Goal: Task Accomplishment & Management: Use online tool/utility

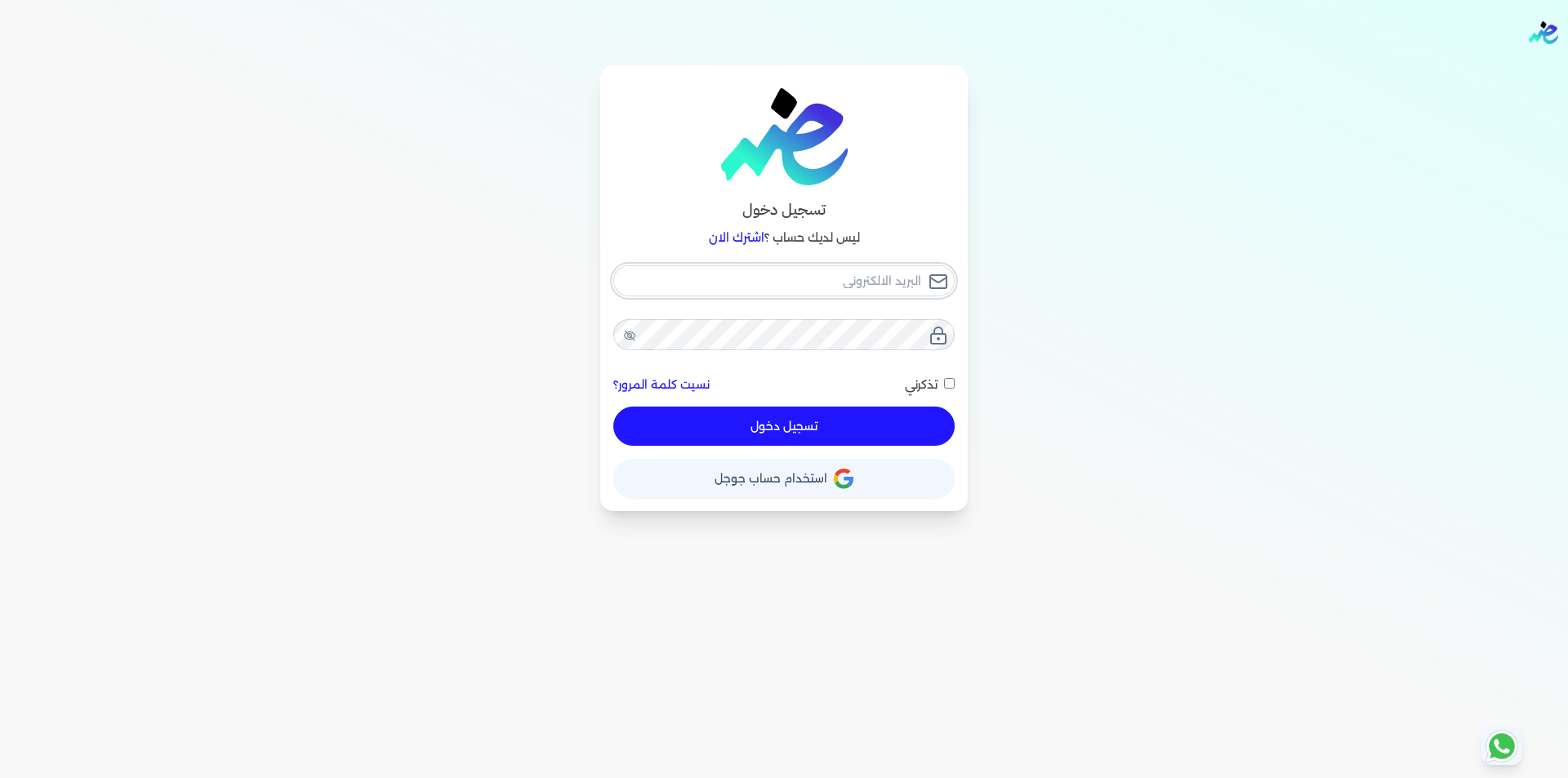
type input "[EMAIL_ADDRESS][DOMAIN_NAME]"
click at [897, 415] on button "تسجيل دخول" at bounding box center [784, 426] width 341 height 40
checkbox input "false"
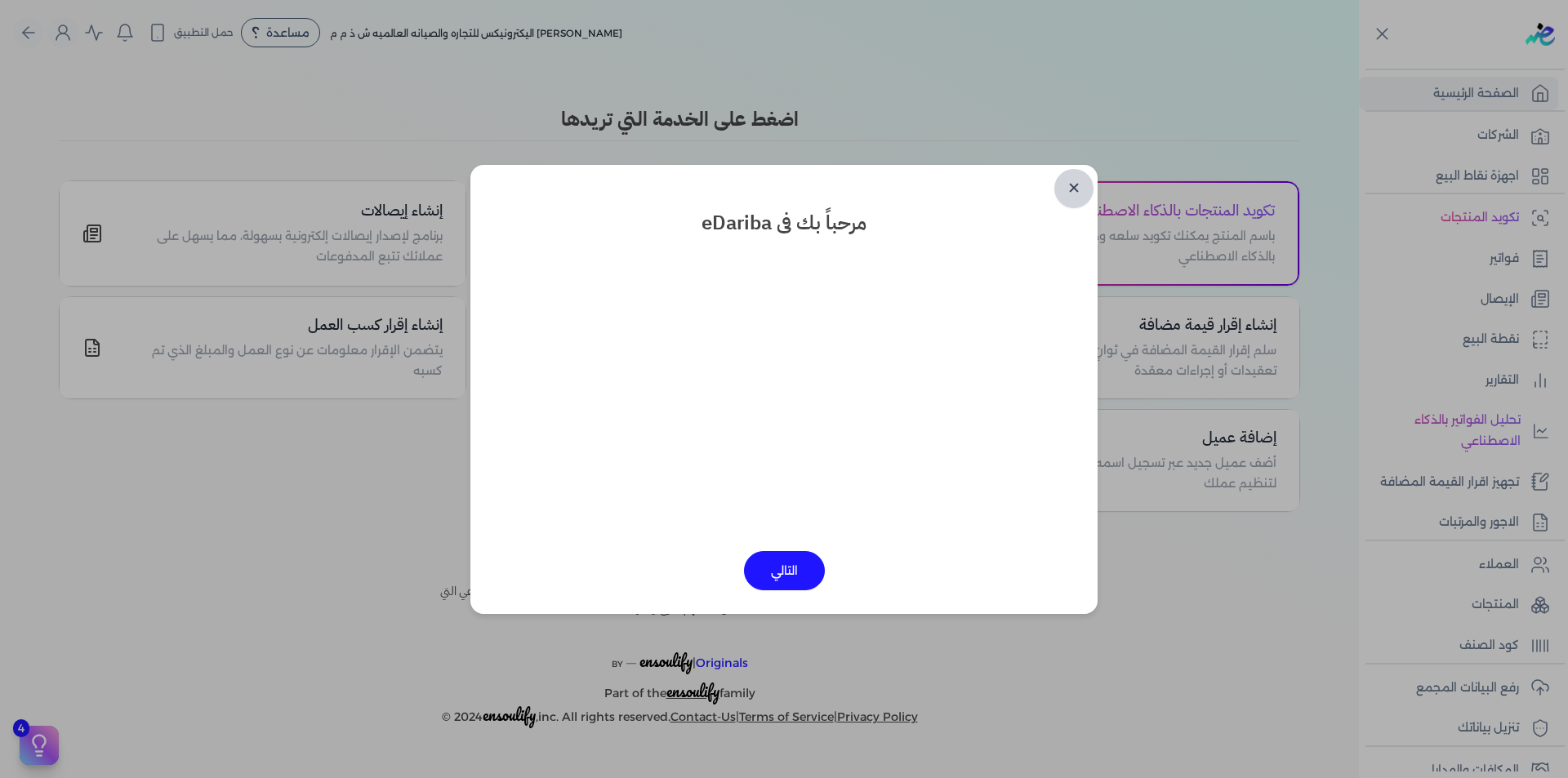
click at [1074, 180] on link "✕" at bounding box center [1074, 189] width 40 height 40
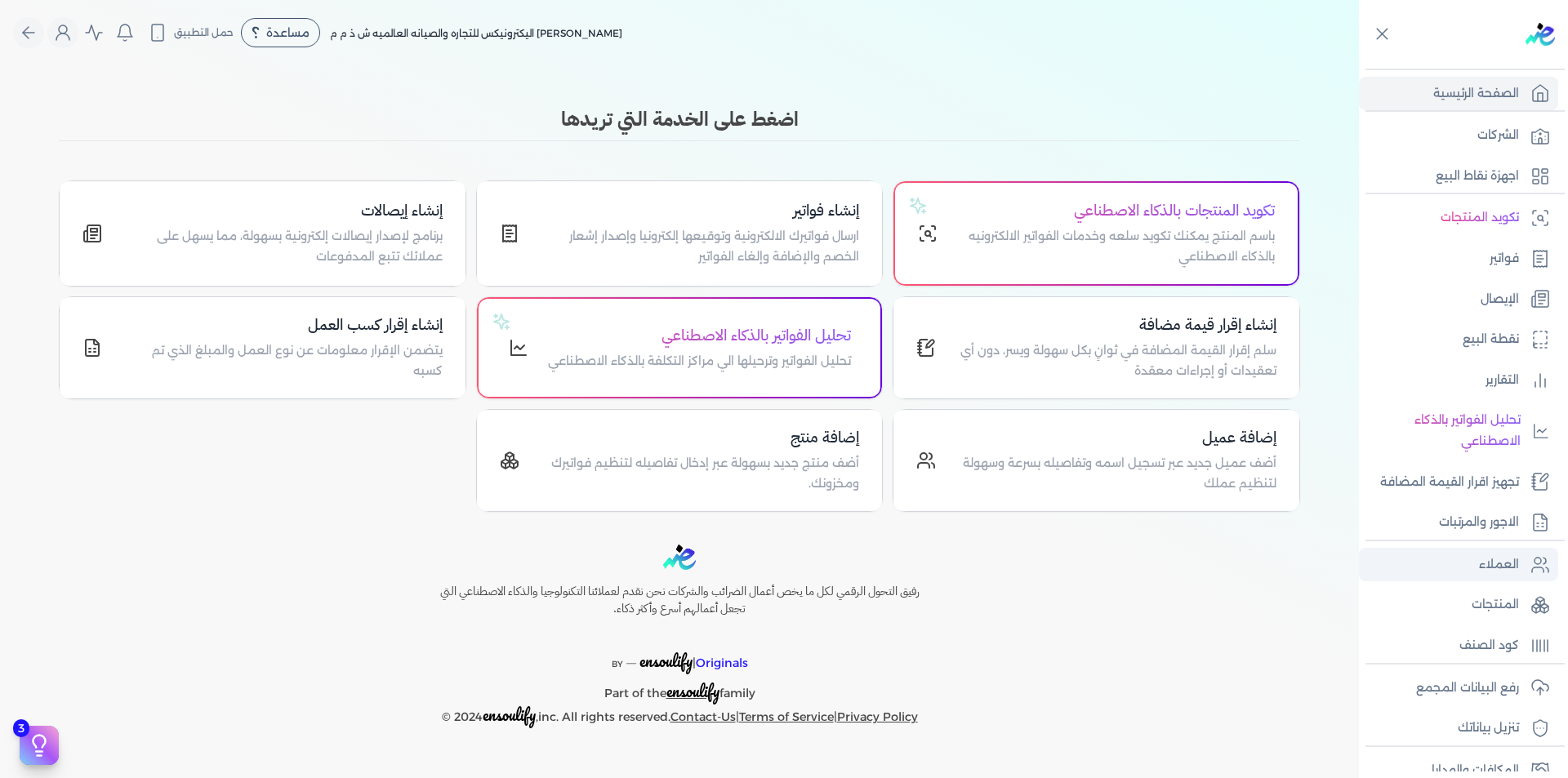
click at [1505, 570] on p "العملاء" at bounding box center [1499, 565] width 40 height 21
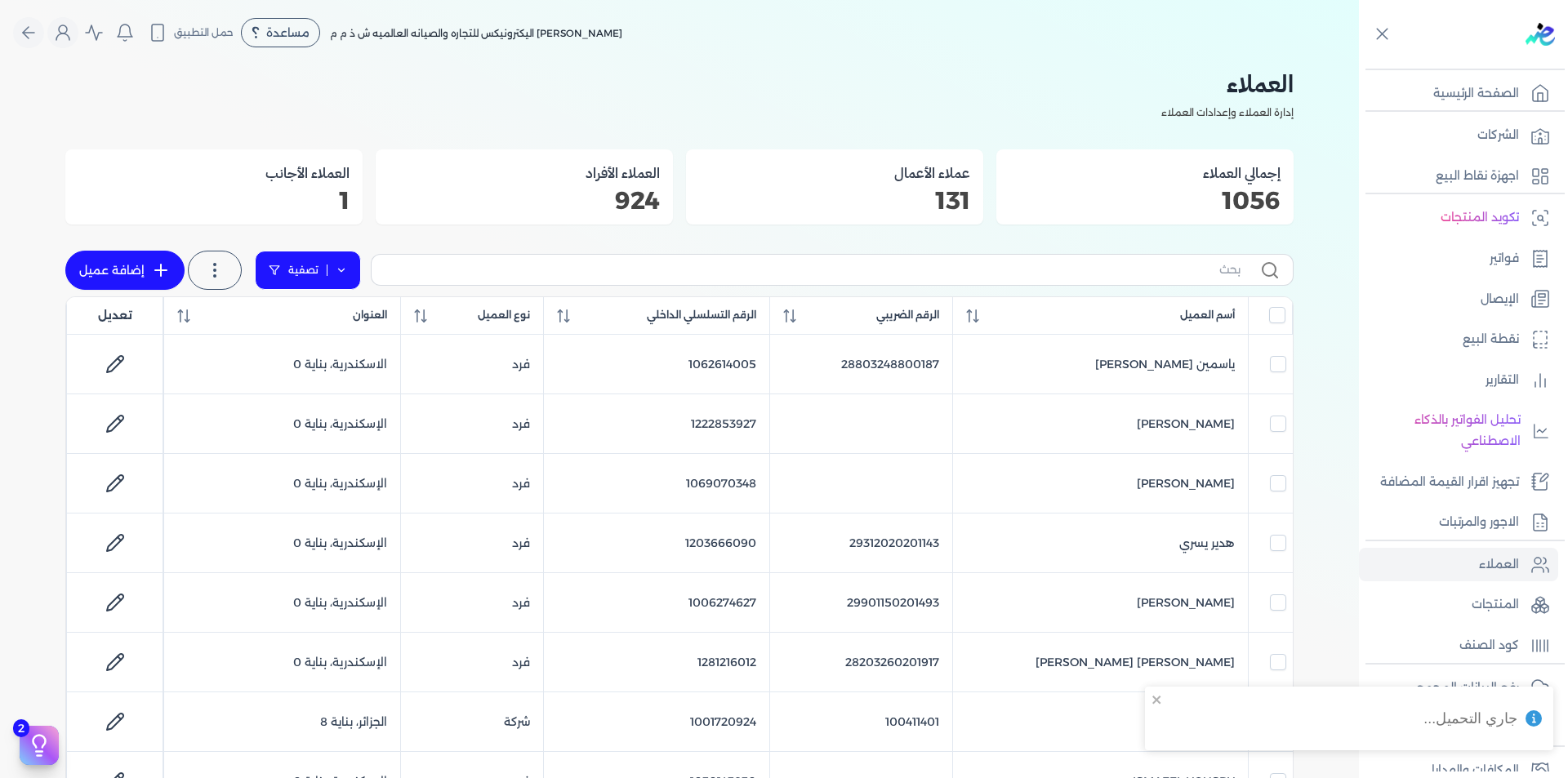
click at [350, 269] on link "تصفية" at bounding box center [307, 270] width 106 height 40
click at [325, 321] on button "اضافة تصفية" at bounding box center [320, 321] width 99 height 20
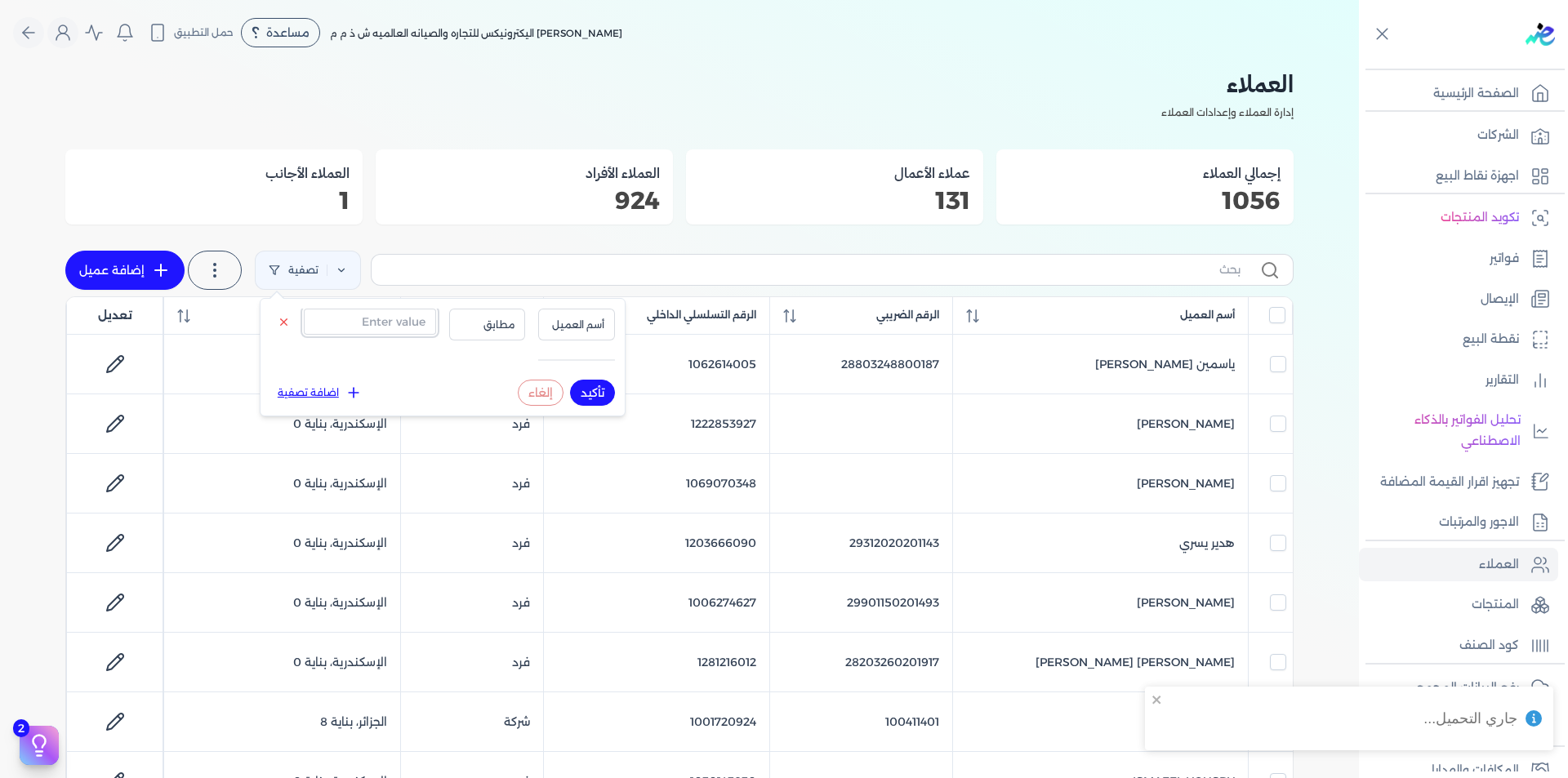
click at [378, 314] on input "text" at bounding box center [369, 321] width 132 height 26
paste input "1002120836"
type input "1002120836"
click at [577, 325] on span "أسم العميل" at bounding box center [576, 325] width 55 height 15
click at [588, 389] on li "الرقم التسلسلي الداخلي" at bounding box center [542, 391] width 124 height 15
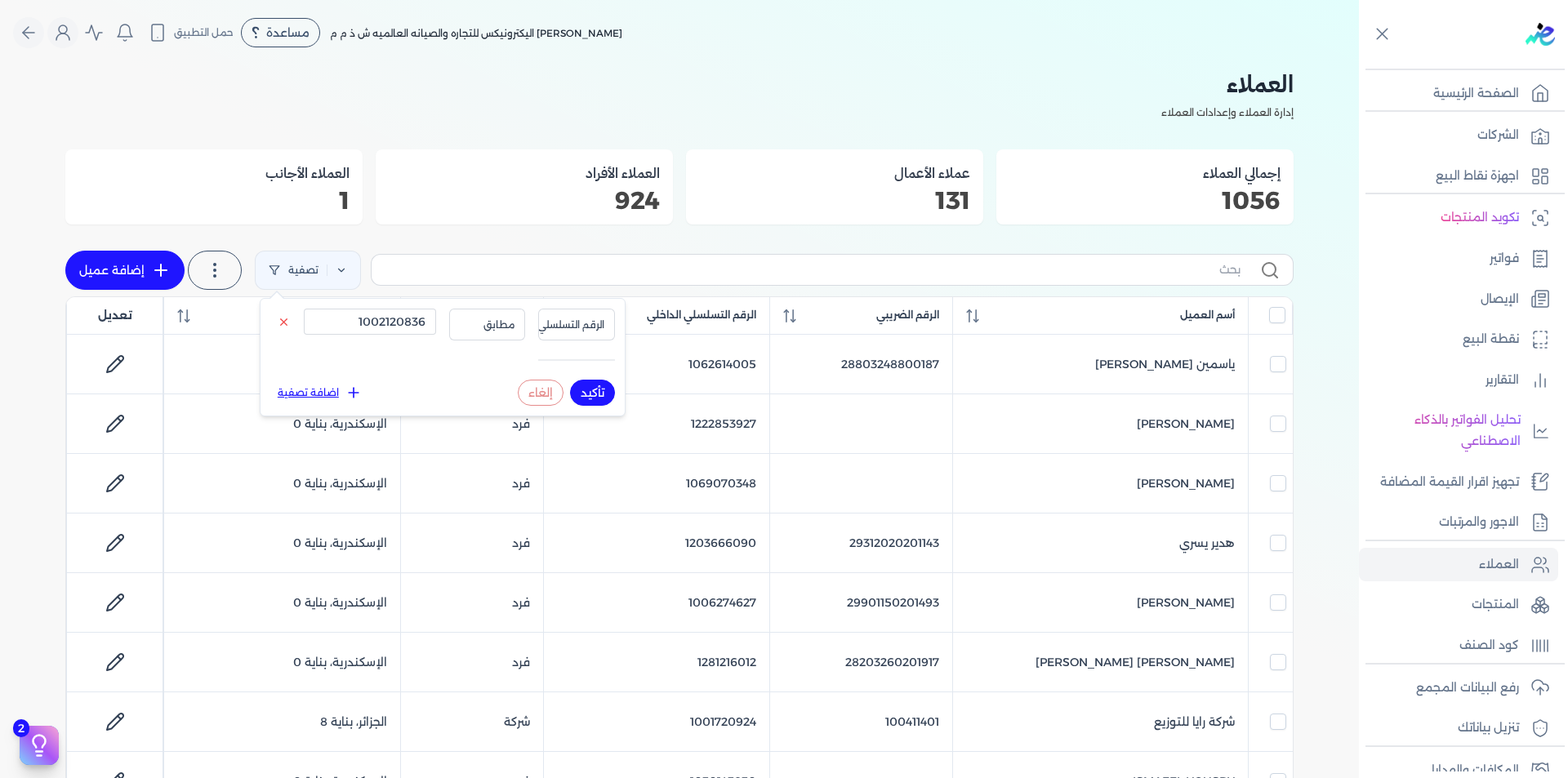
click at [588, 389] on button "تأكيد" at bounding box center [592, 393] width 45 height 26
checkbox input "false"
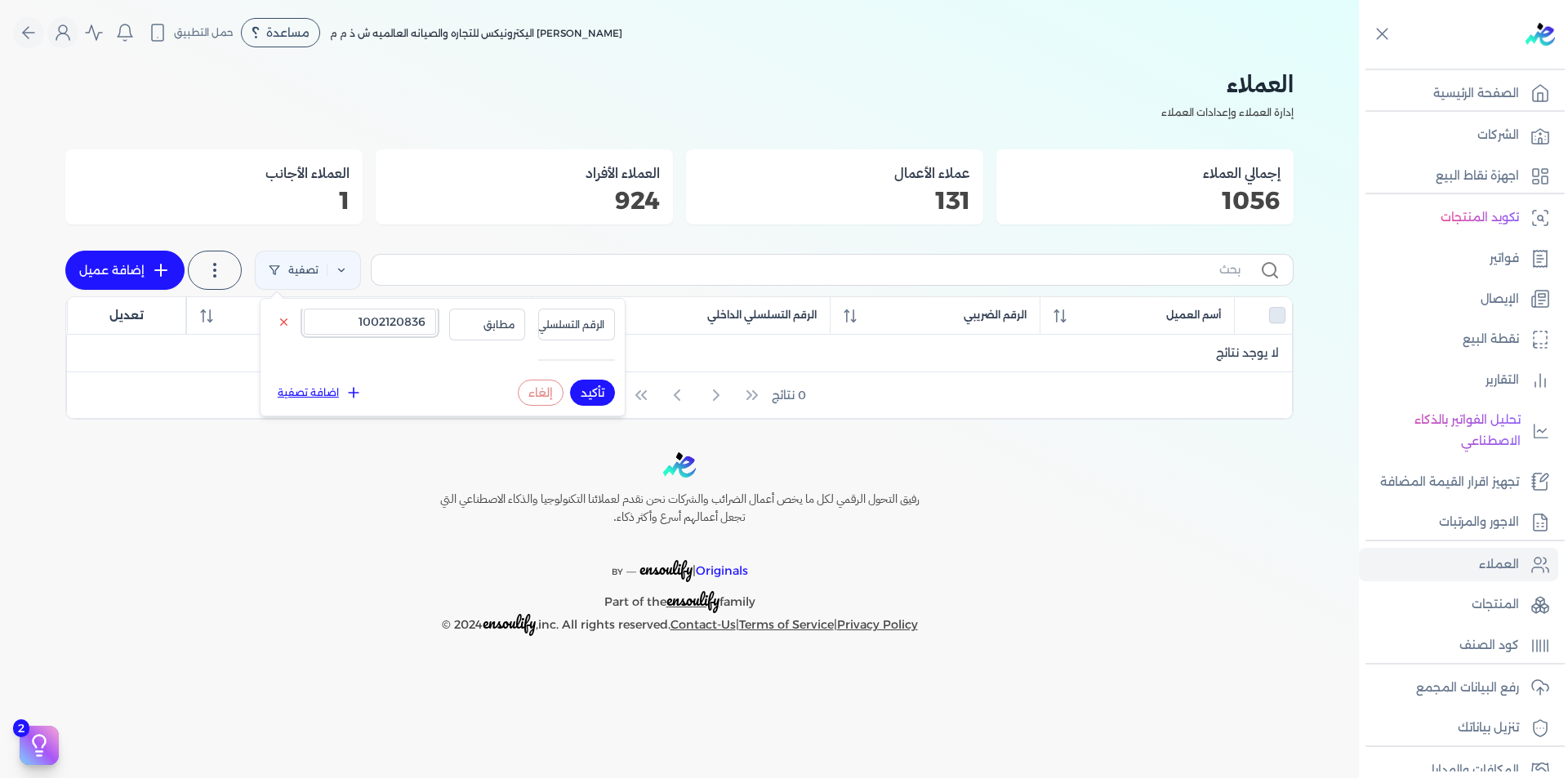
click at [382, 314] on input "1002120836" at bounding box center [369, 321] width 132 height 26
paste input "223321812"
type input "1223321812"
click at [603, 392] on button "تأكيد" at bounding box center [592, 393] width 45 height 26
checkbox input "false"
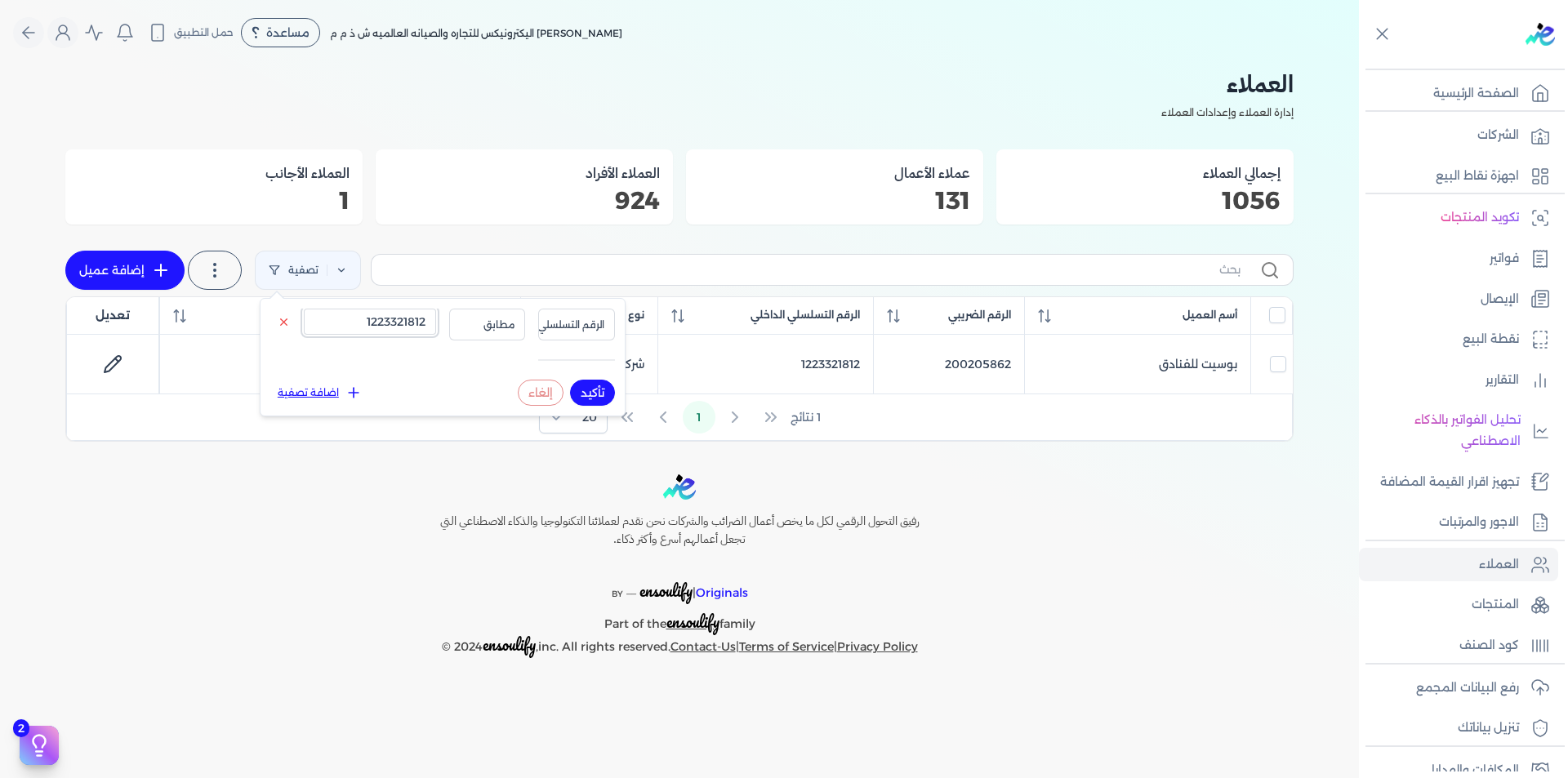
click at [410, 316] on input "1223321812" at bounding box center [369, 321] width 132 height 26
paste input "861000"
type input "1286100012"
click at [601, 392] on button "تأكيد" at bounding box center [592, 393] width 45 height 26
checkbox input "false"
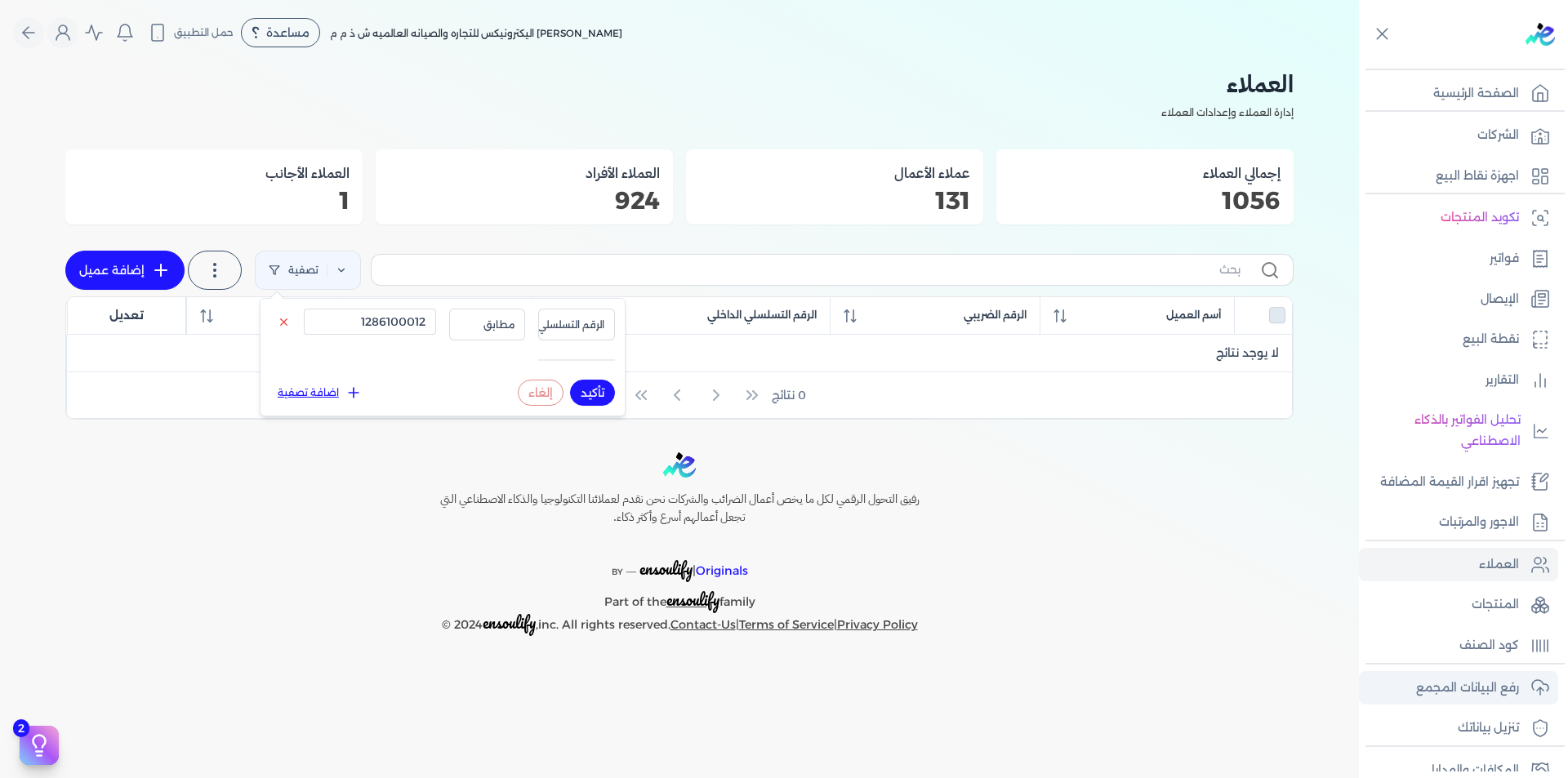
click at [1458, 688] on p "رفع البيانات المجمع" at bounding box center [1467, 688] width 103 height 21
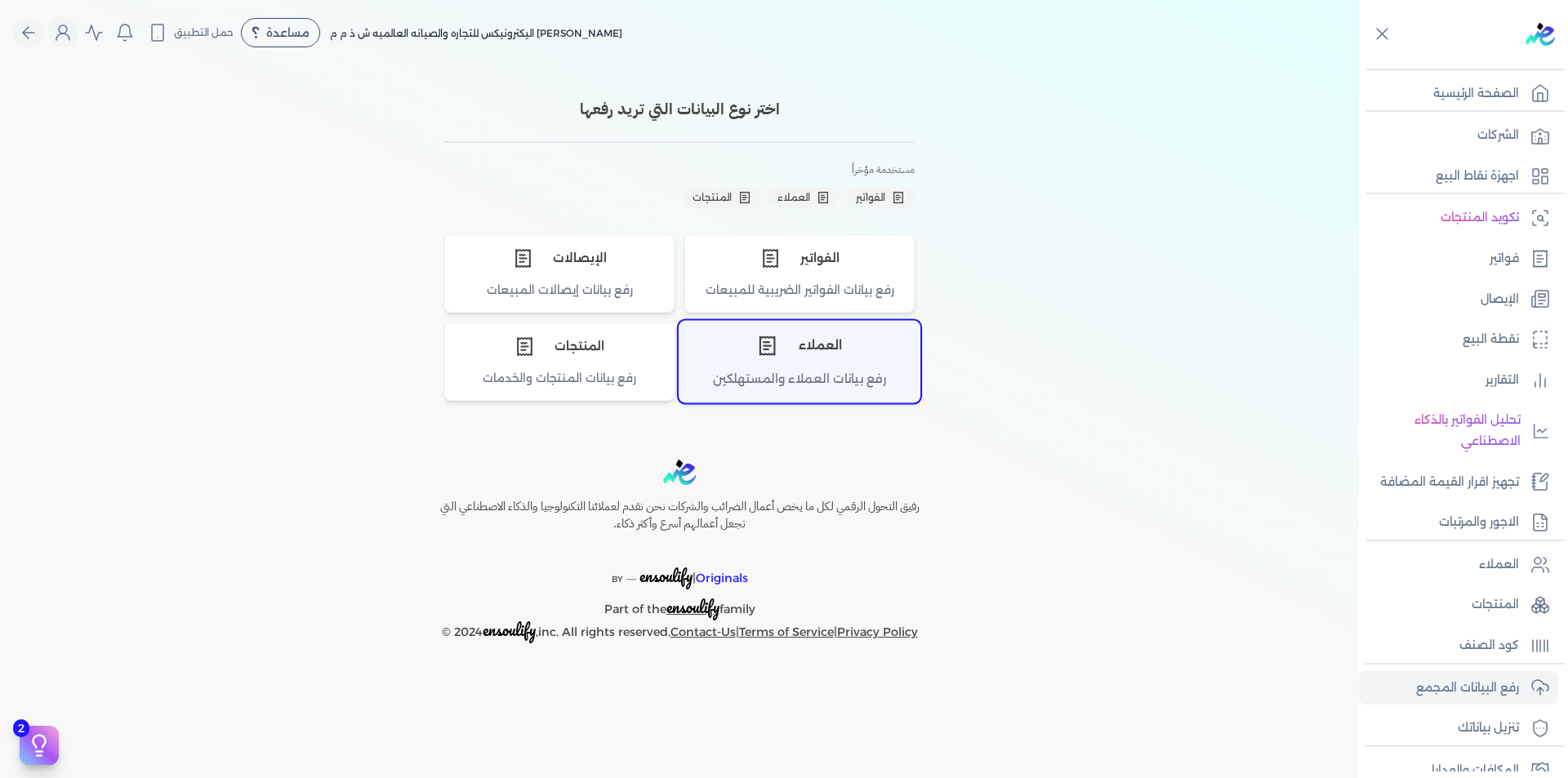
click at [805, 368] on div "العملاء" at bounding box center [799, 345] width 240 height 49
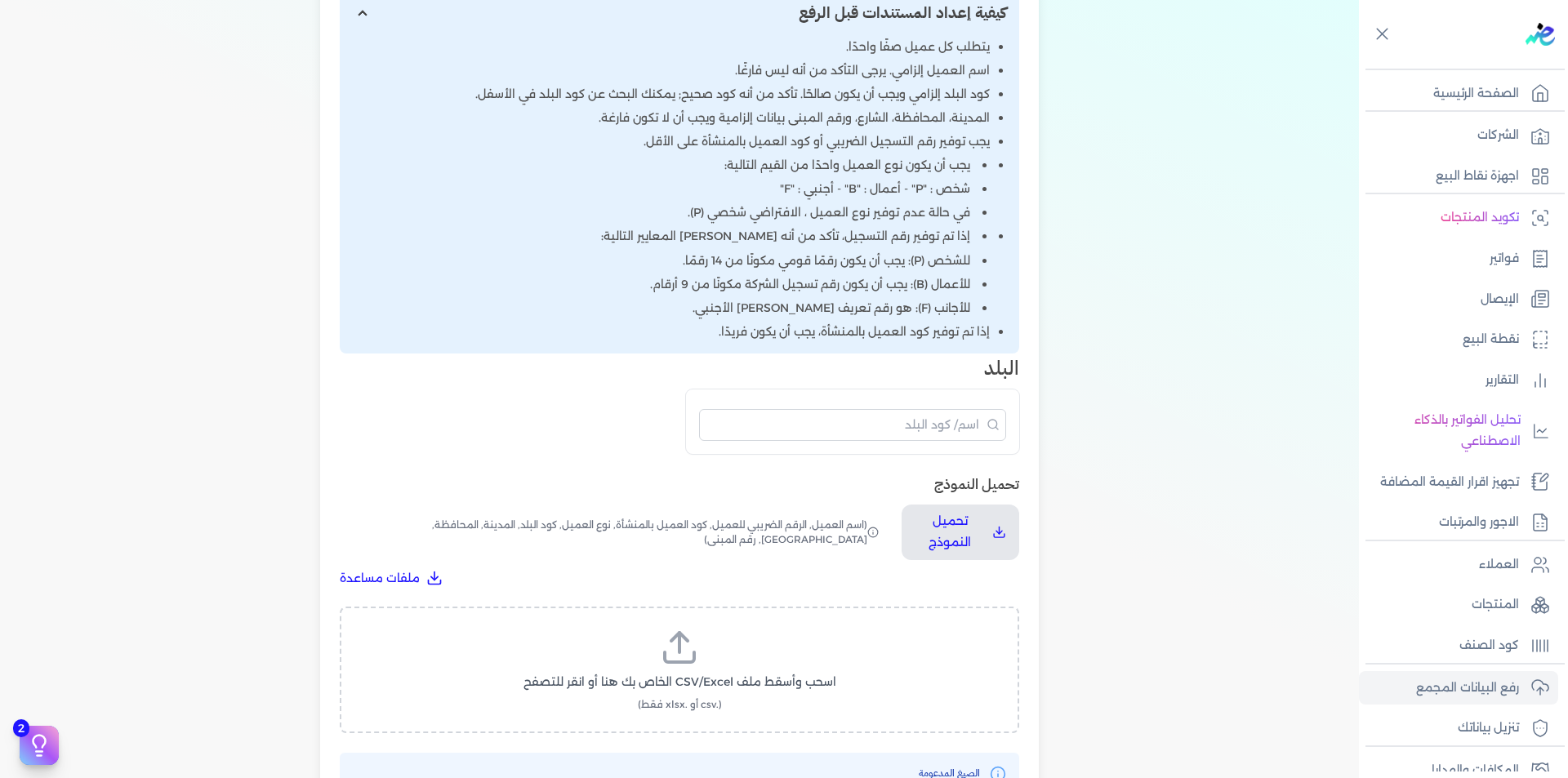
scroll to position [571, 0]
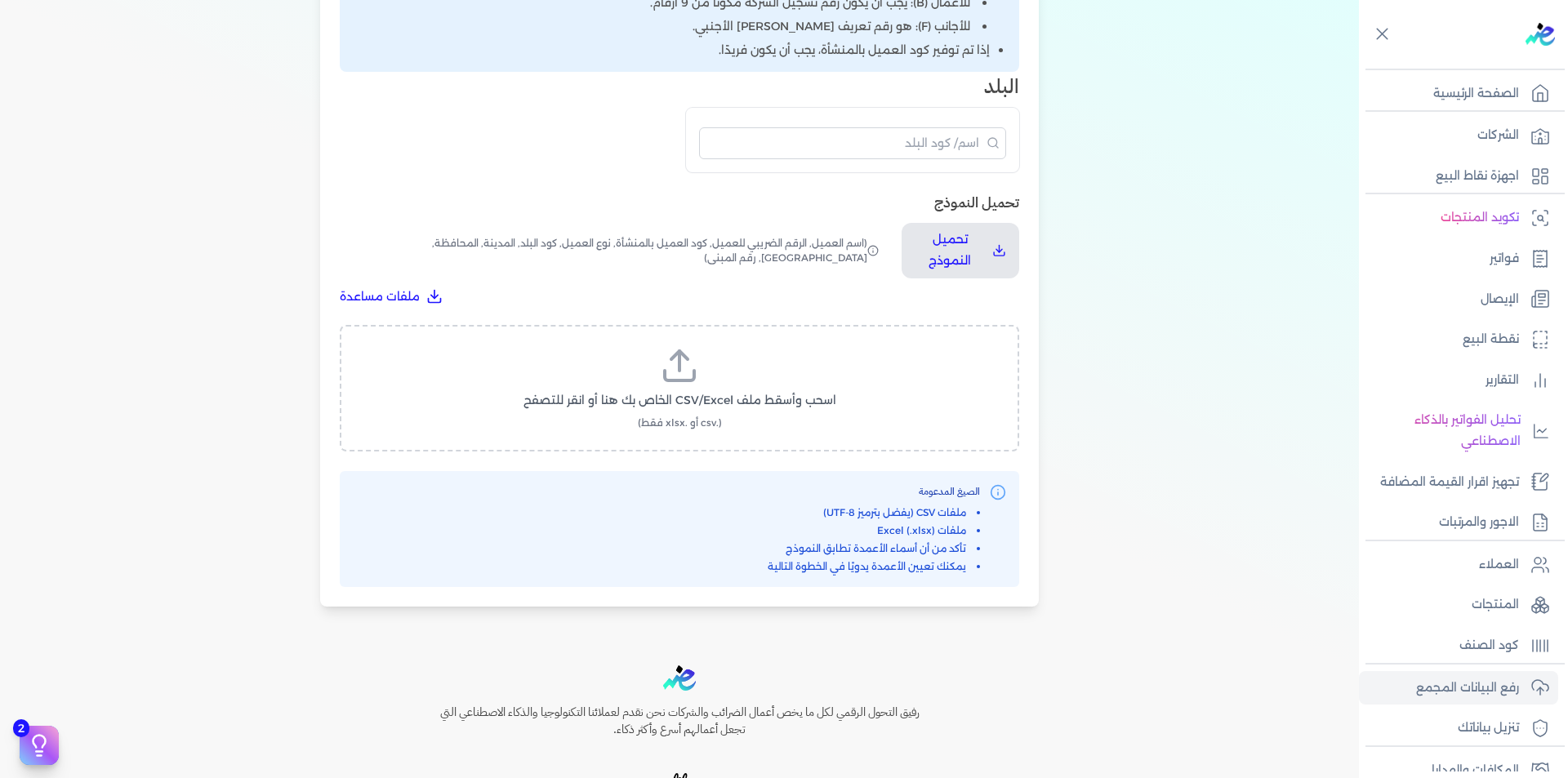
click at [694, 371] on icon at bounding box center [679, 376] width 30 height 10
click at [0, 0] on input "اسحب وأسقط ملف CSV/Excel الخاص بك هنا أو انقر للتصفح (.csv أو .xlsx فقط)" at bounding box center [0, 0] width 0 height 0
click at [712, 407] on span "تحميل الملف" at bounding box center [728, 415] width 68 height 17
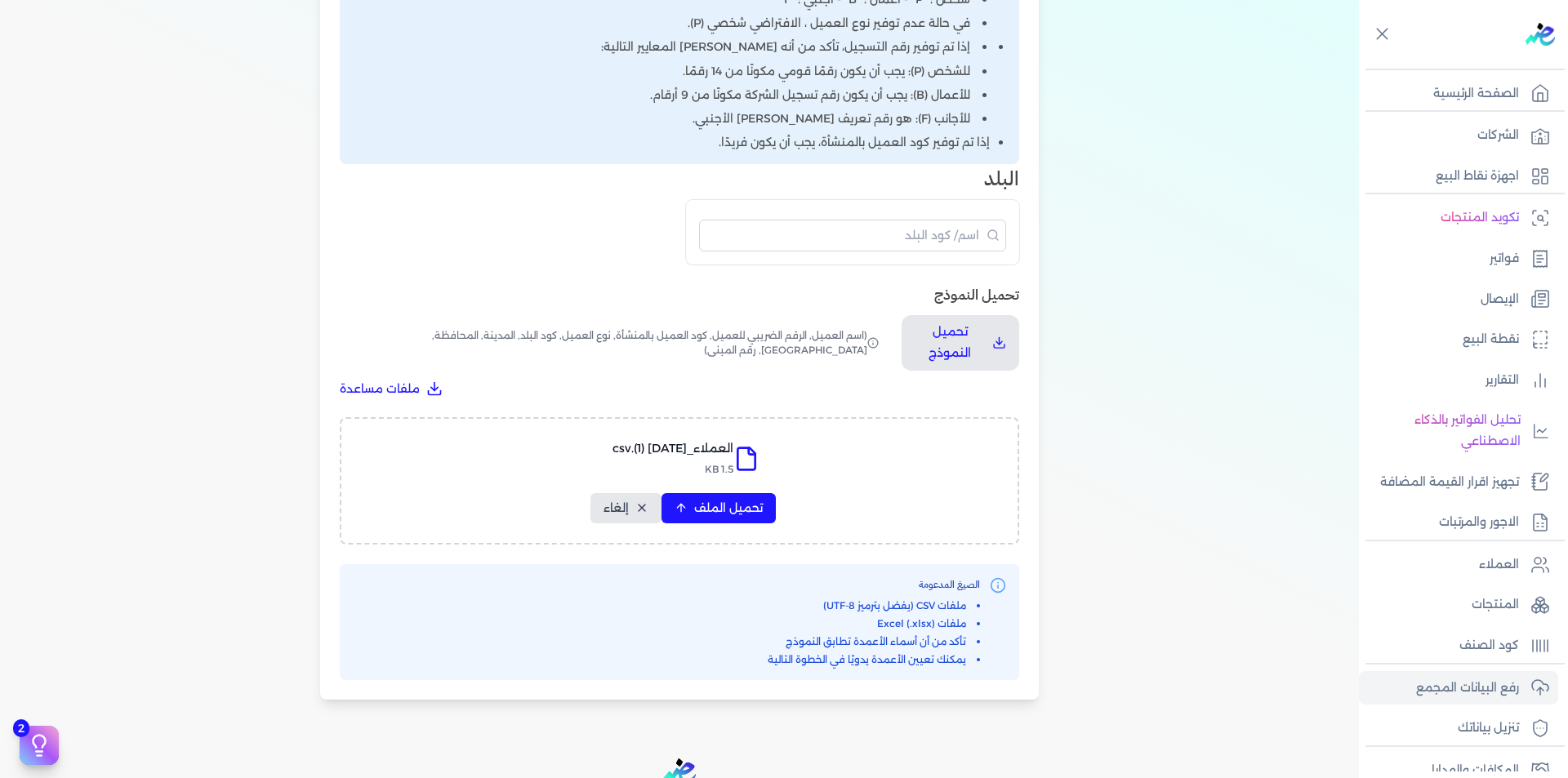
select select "أسم العميل"
select select "الرقم الضريبي"
select select "الرقم التسلسلي الداخلي"
select select "نوع العميل"
select select "كود البلد"
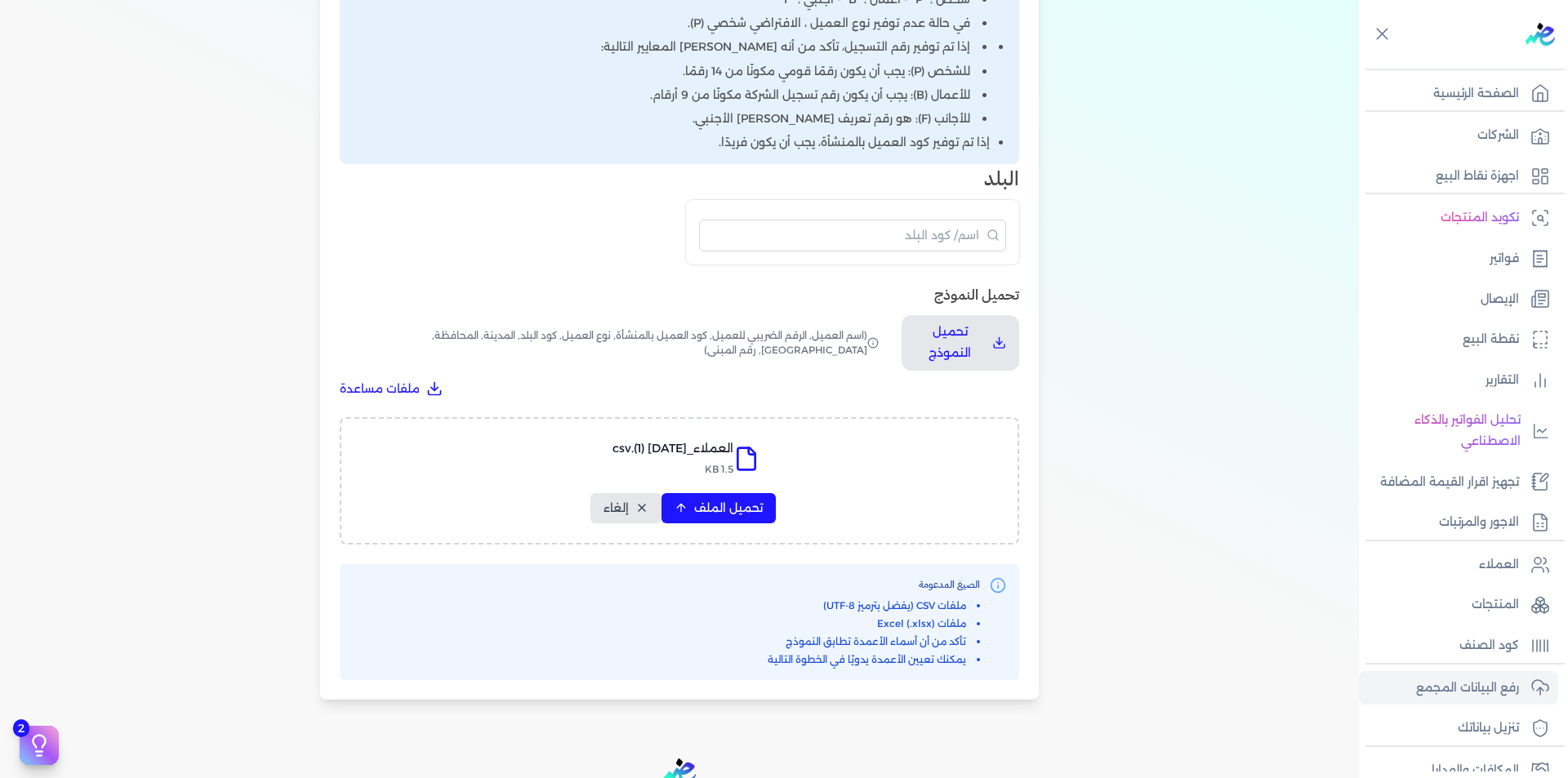
select select "city"
select select "المحافظة"
select select "الشارع"
select select "رقم المبنى"
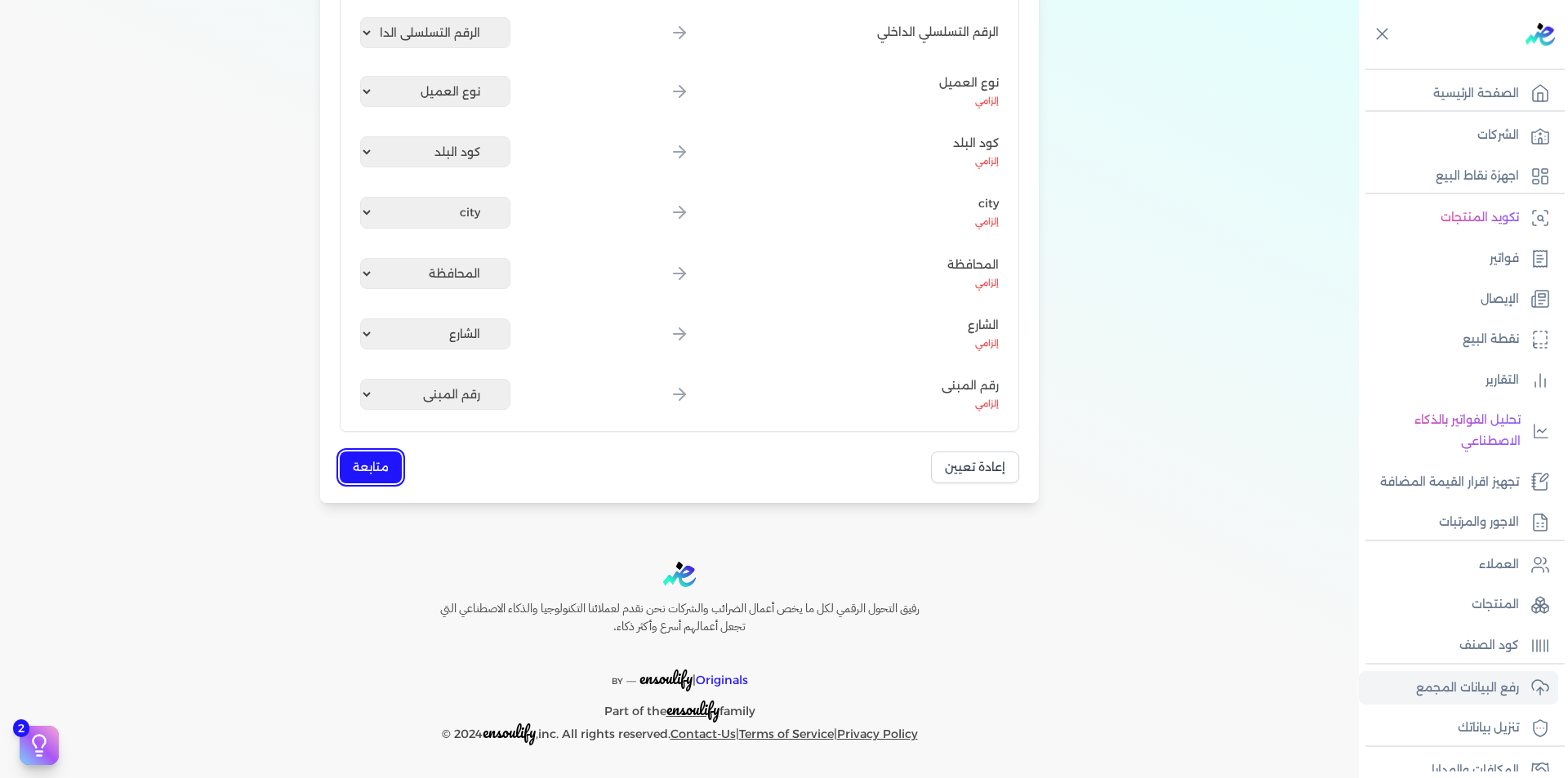
click at [394, 463] on button "متابعة" at bounding box center [370, 467] width 62 height 32
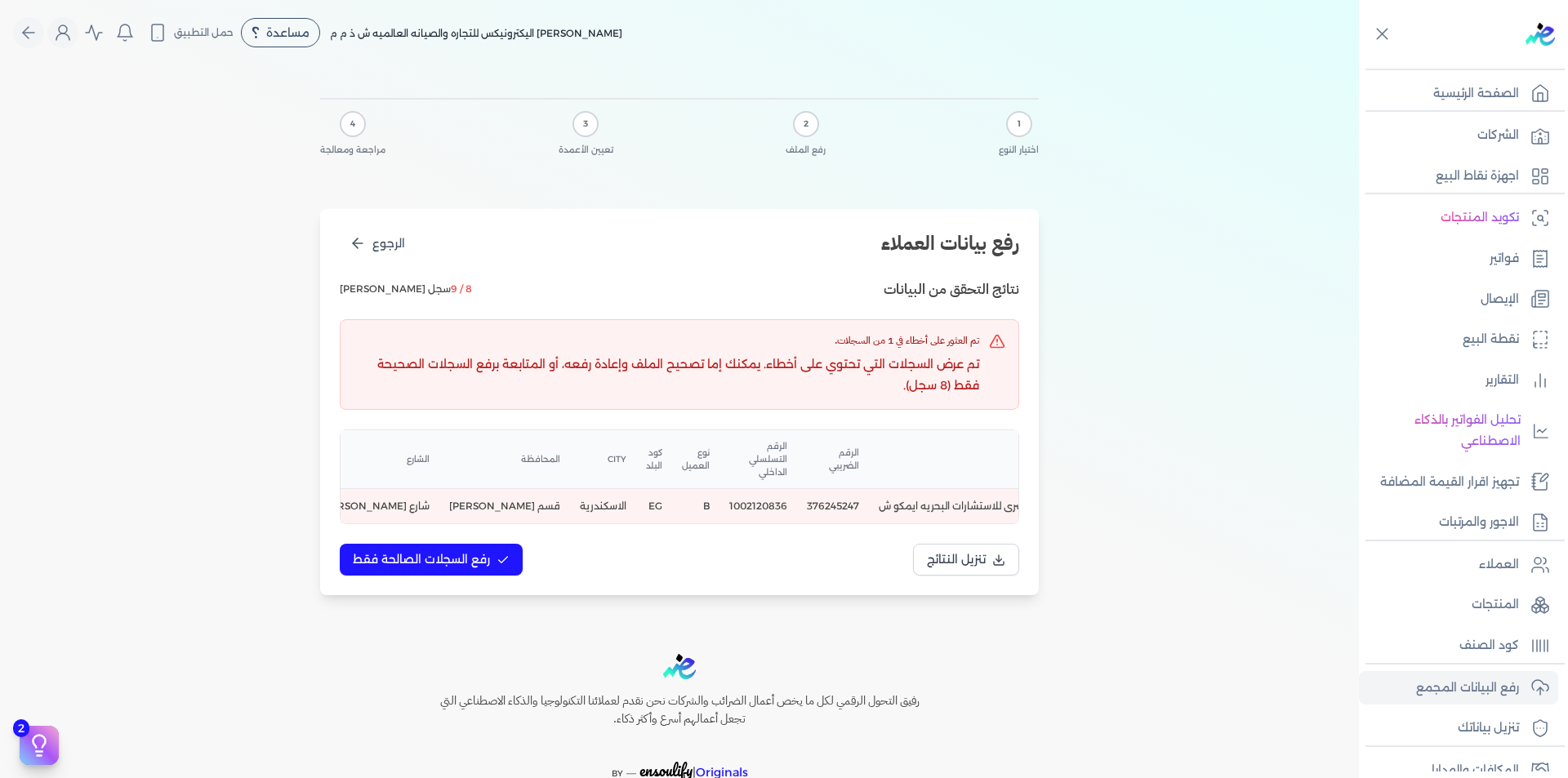
scroll to position [0, -59]
click at [811, 500] on td "376245247" at bounding box center [802, 506] width 72 height 35
copy td "376245247"
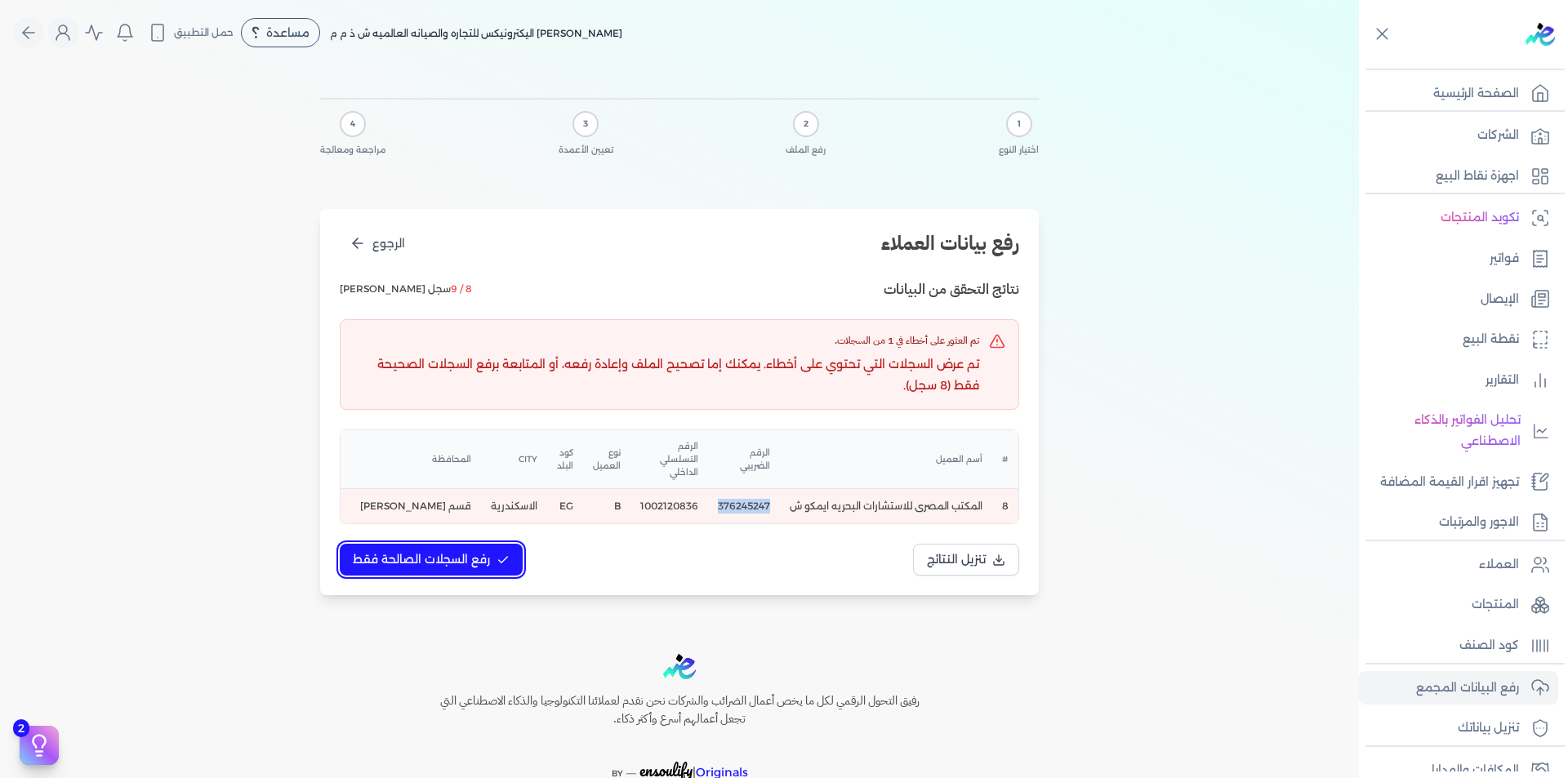
click at [452, 568] on span "رفع السجلات الصالحة فقط" at bounding box center [421, 560] width 137 height 17
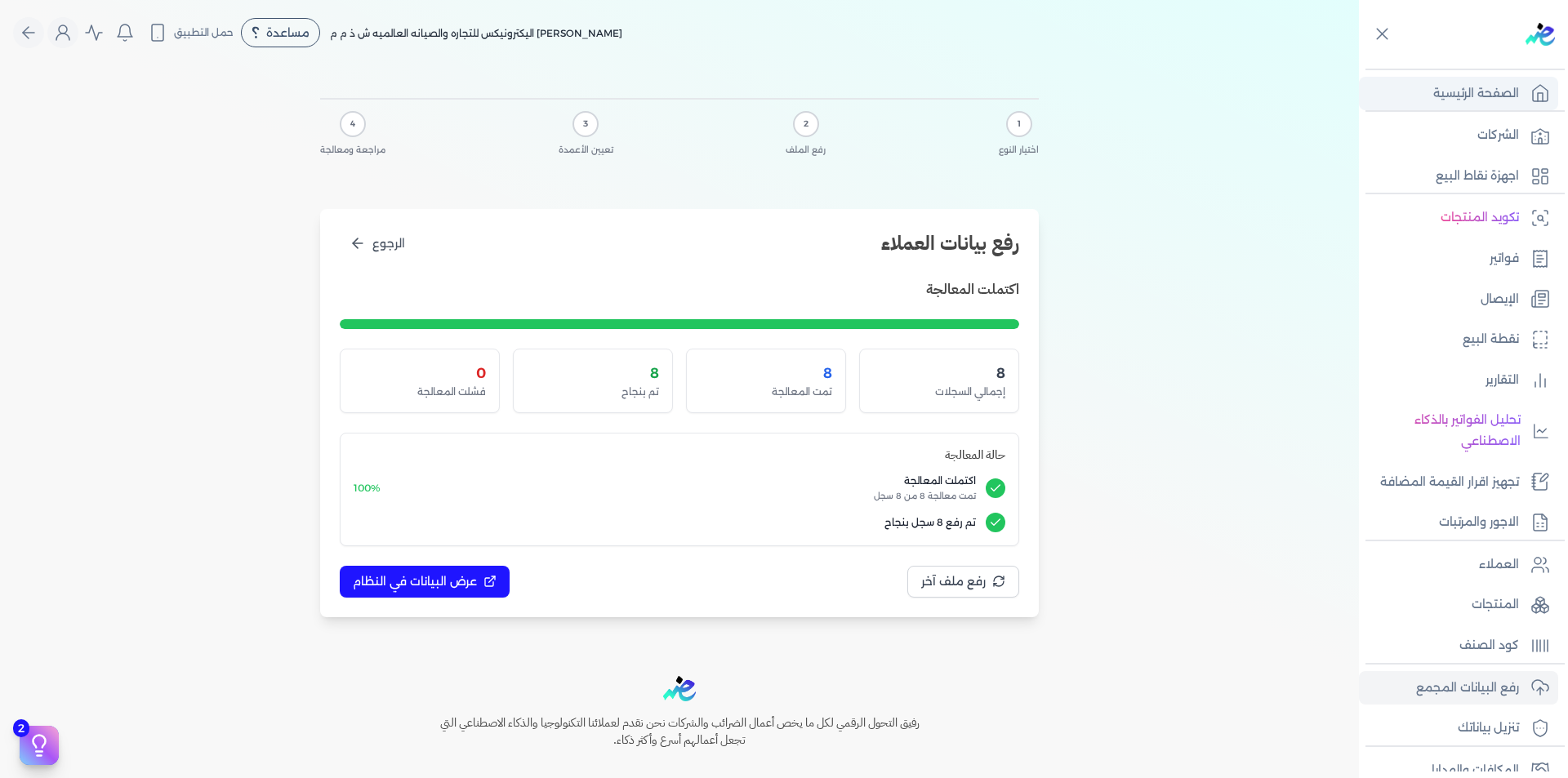
click at [1499, 95] on p "الصفحة الرئيسية" at bounding box center [1476, 94] width 86 height 21
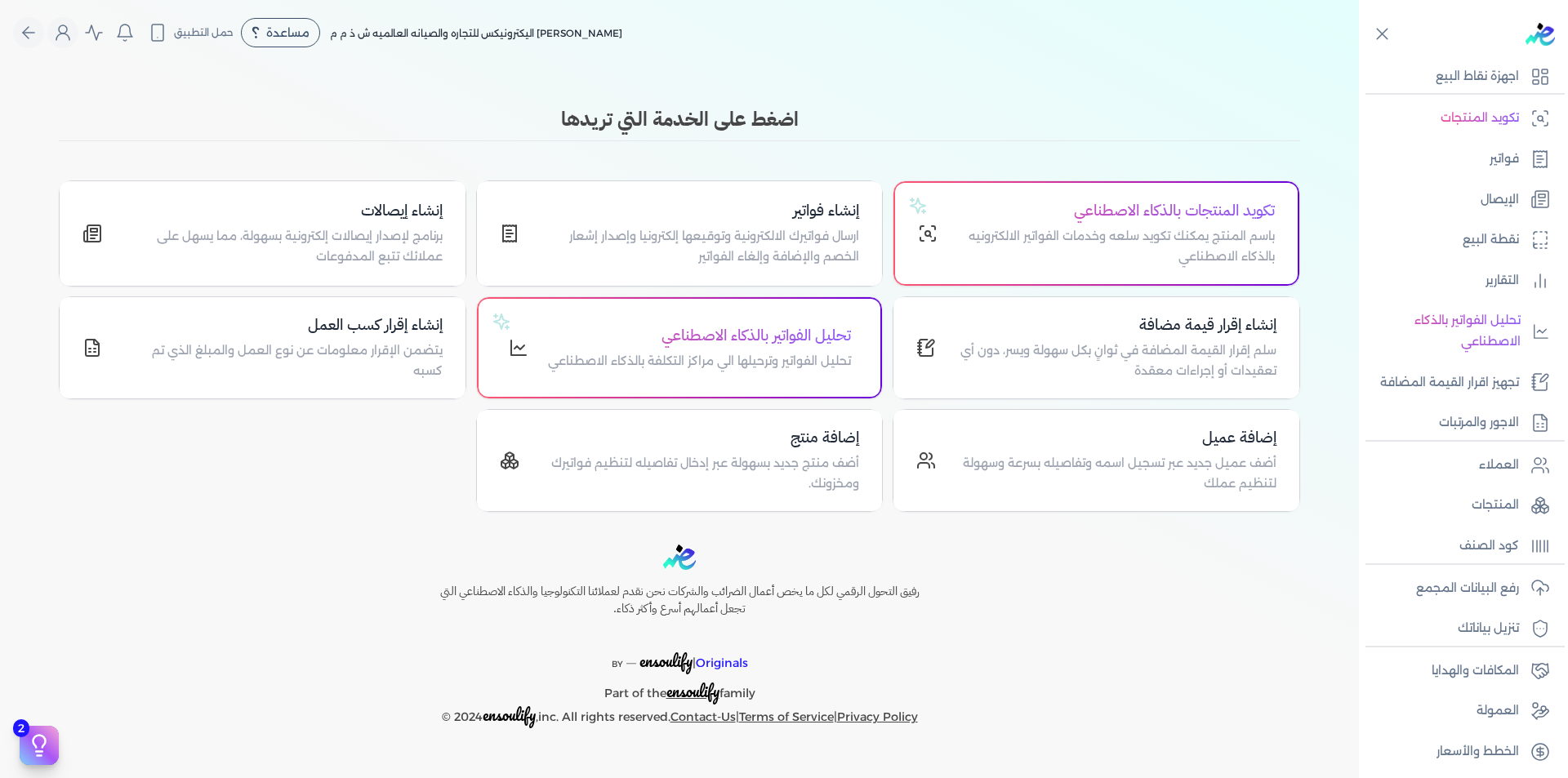
scroll to position [104, 0]
click at [1513, 593] on p "رفع البيانات المجمع" at bounding box center [1467, 584] width 103 height 21
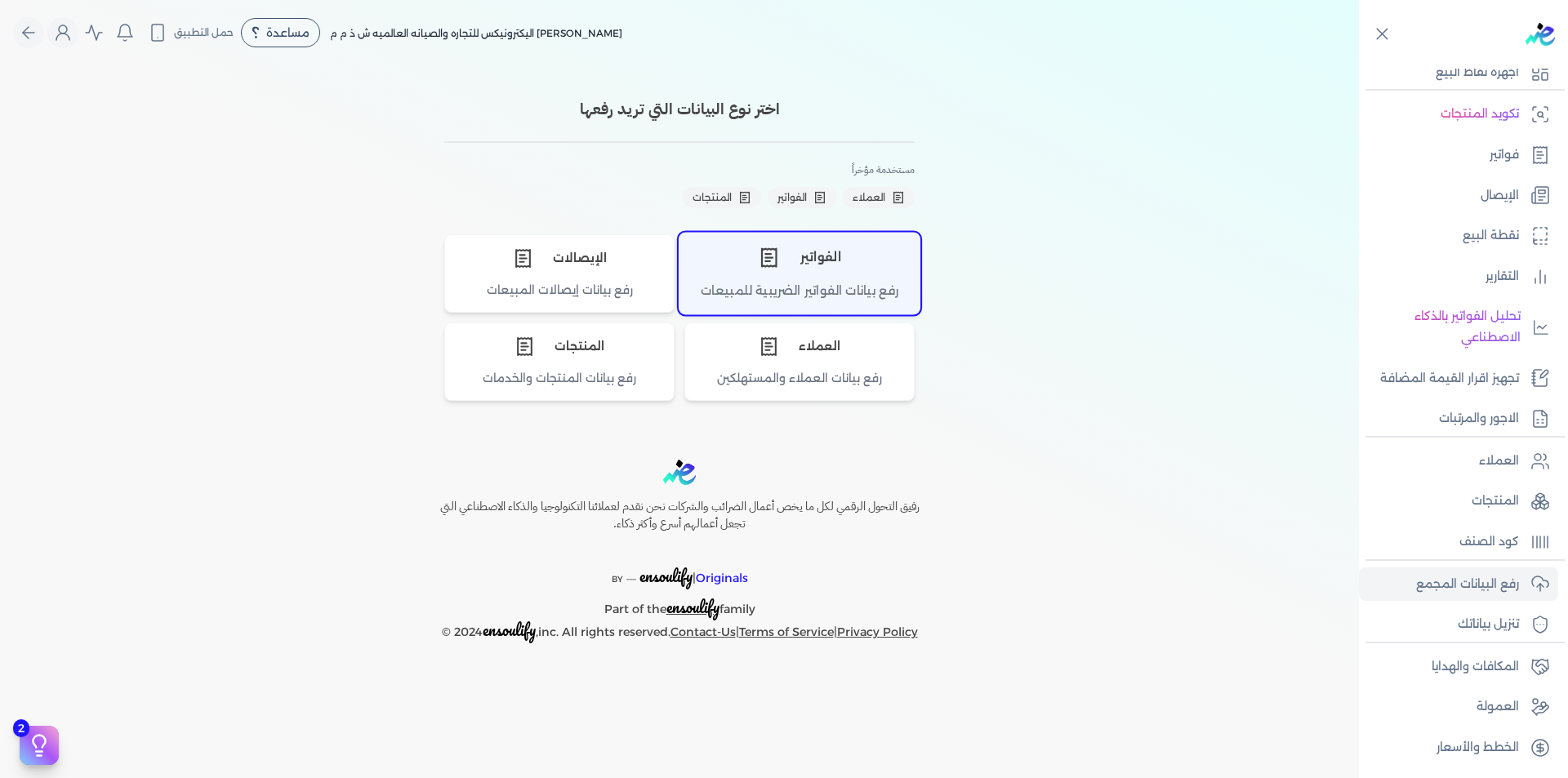
click at [835, 274] on div "الفواتير" at bounding box center [799, 256] width 240 height 49
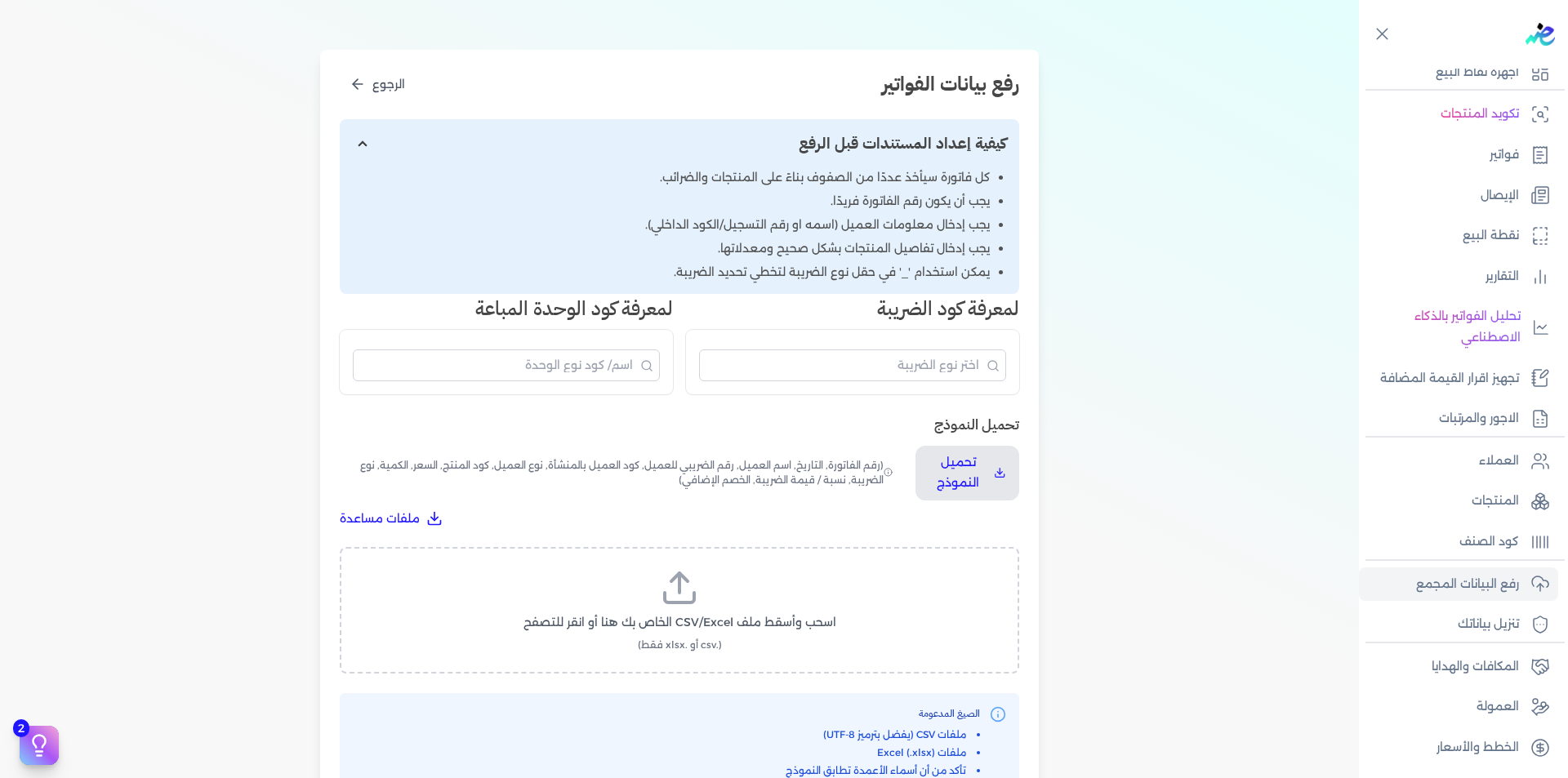
scroll to position [485, 0]
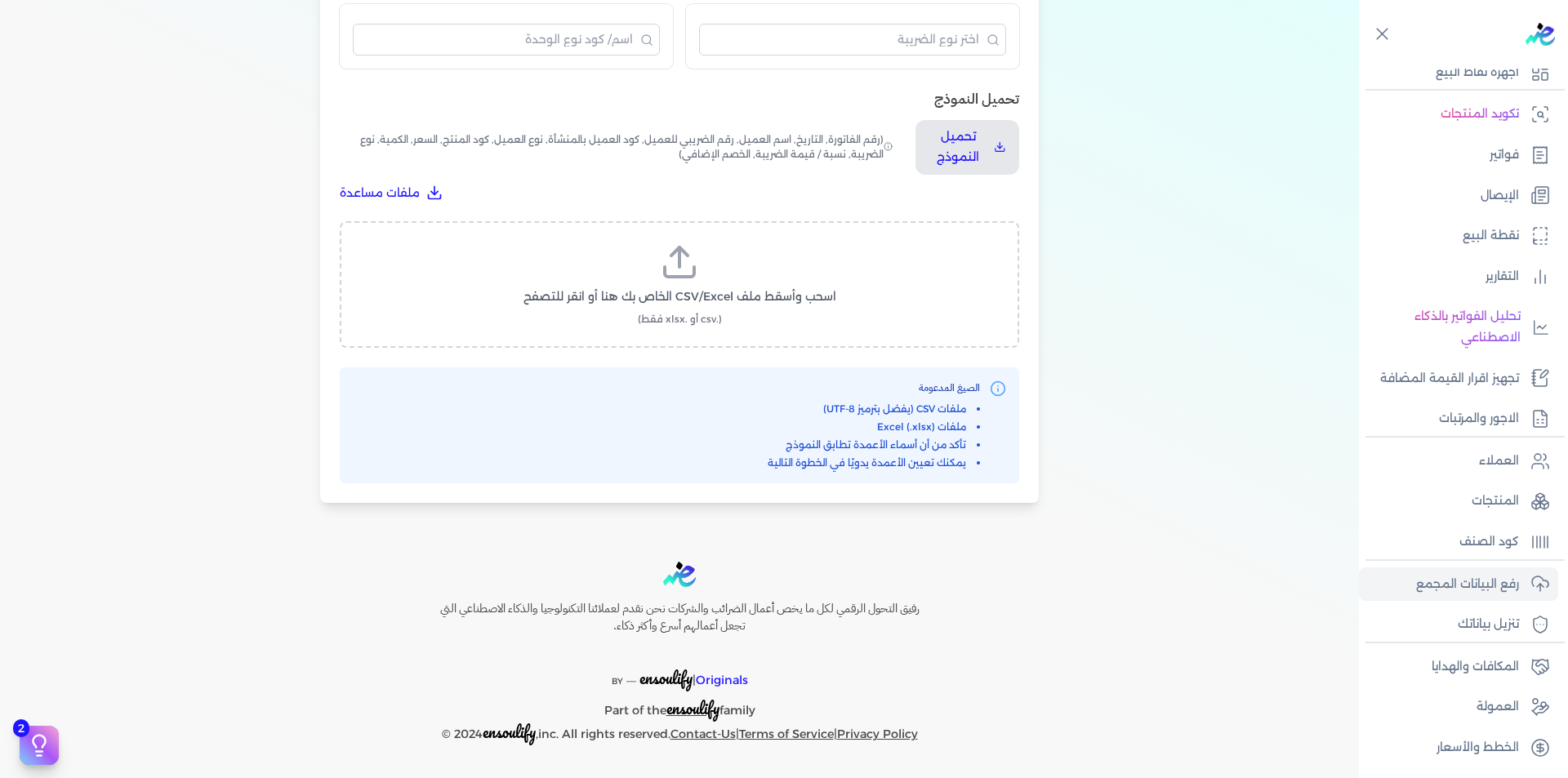
click at [688, 277] on icon at bounding box center [679, 272] width 30 height 10
click at [0, 0] on input "اسحب وأسقط ملف CSV/Excel الخاص بك هنا أو انقر للتصفح (.csv أو .xlsx فقط)" at bounding box center [0, 0] width 0 height 0
click at [747, 310] on span "تحميل الملف" at bounding box center [728, 312] width 68 height 17
select select "رقم الفاتورة"
select select "التاريخ"
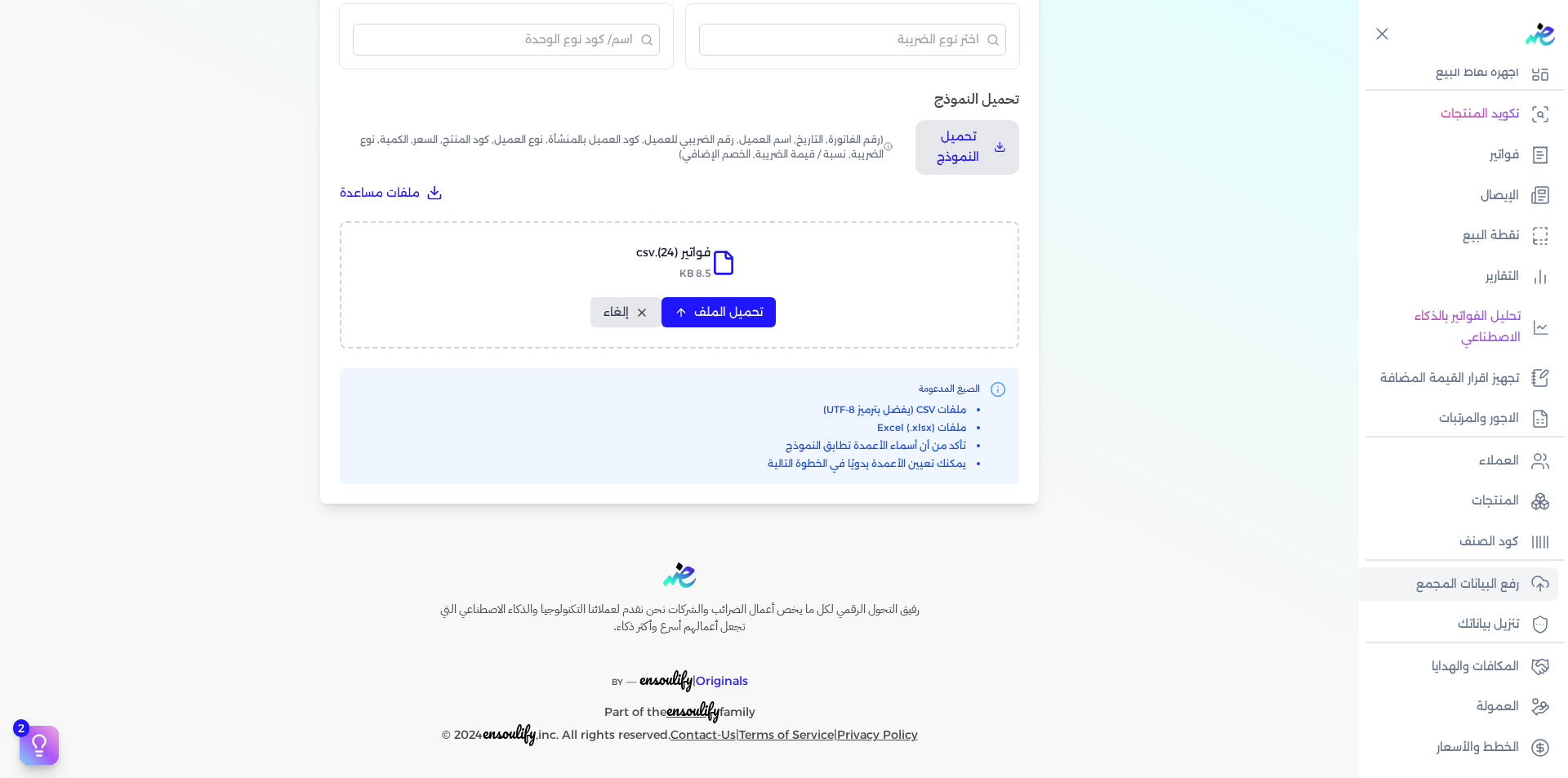
select select "أسم العميل"
select select "الرقم الضريبي"
select select "نوع العميل"
select select "الرقم التسلسلي الداخلي"
select select "وصف البند"
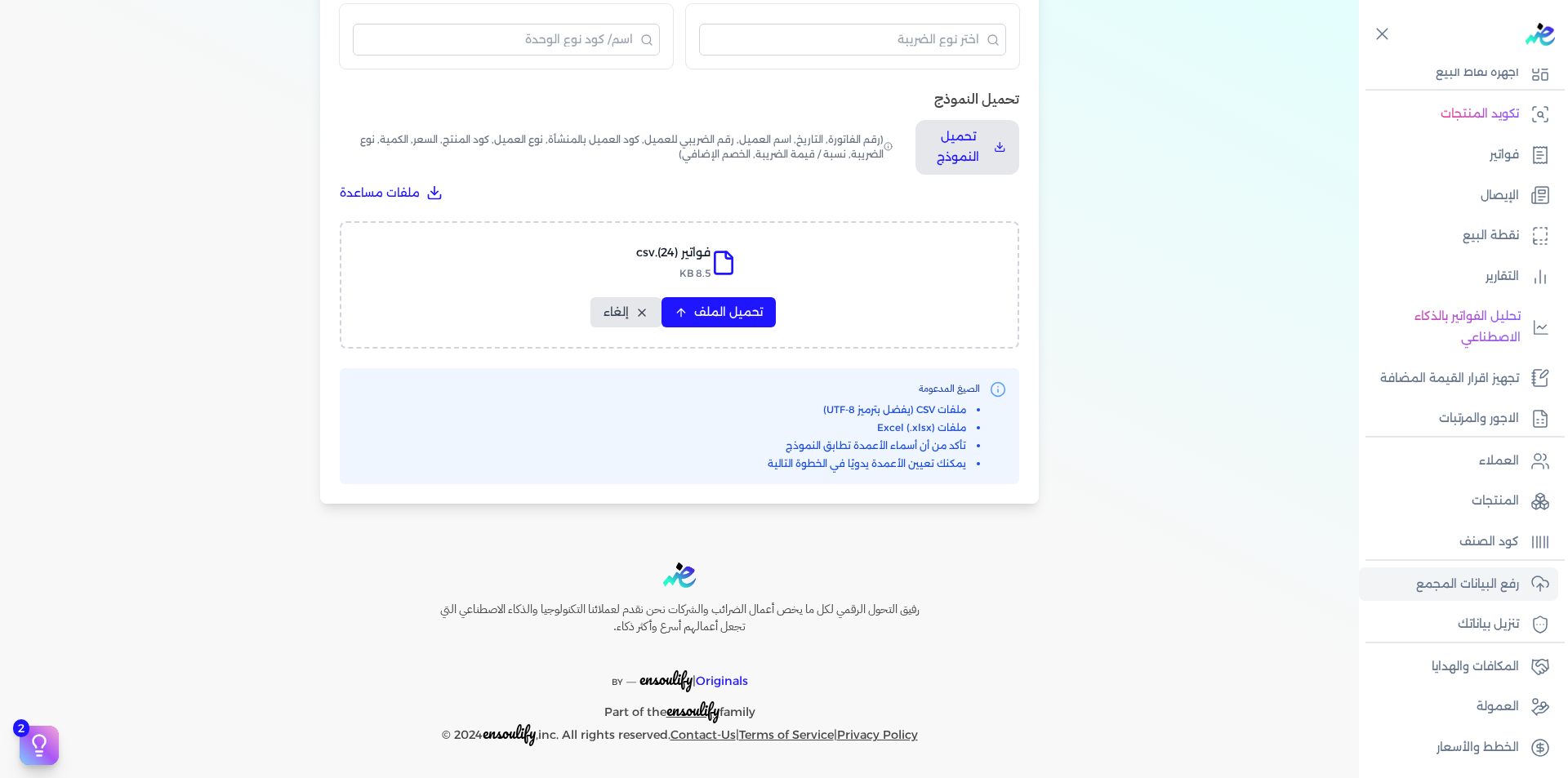
select select "سيريال المنتج"
select select "السعر"
select select "الكمية"
select select "نوع الضريبة"
select select "نسبة / قيمة الضريبة"
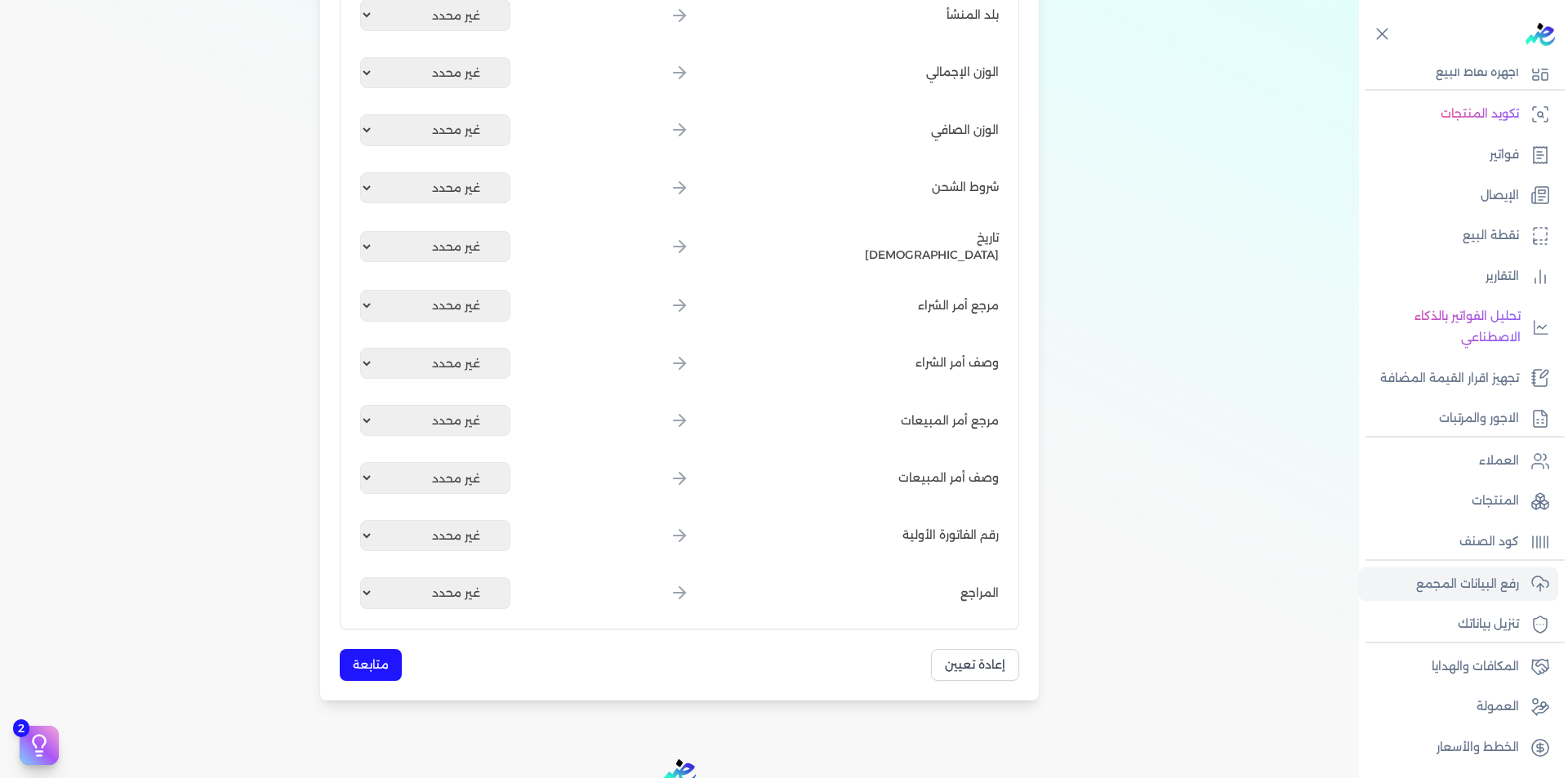
scroll to position [1904, 0]
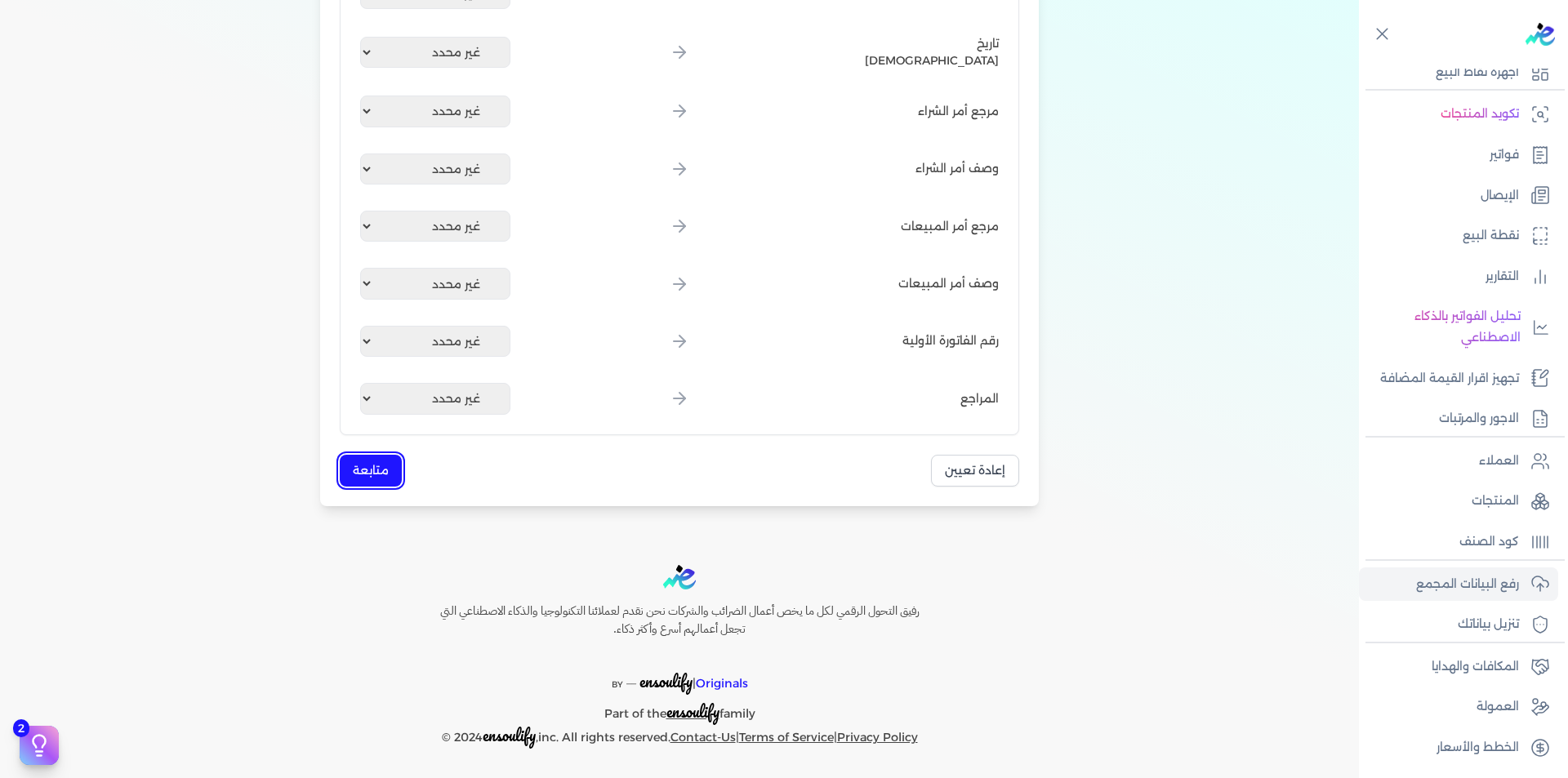
click at [374, 462] on button "متابعة" at bounding box center [370, 471] width 62 height 32
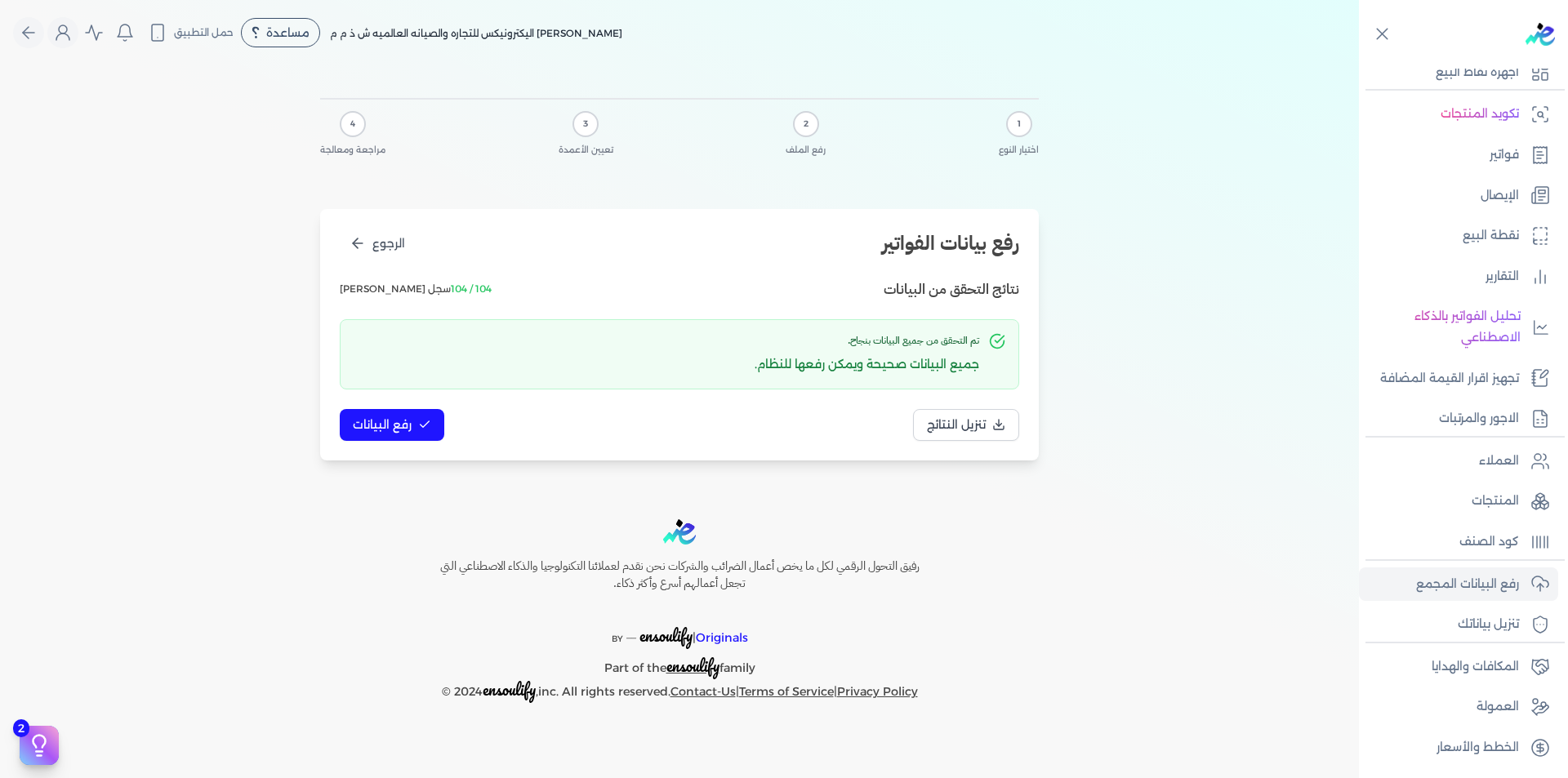
scroll to position [0, 0]
click at [405, 420] on span "رفع البيانات" at bounding box center [382, 424] width 59 height 17
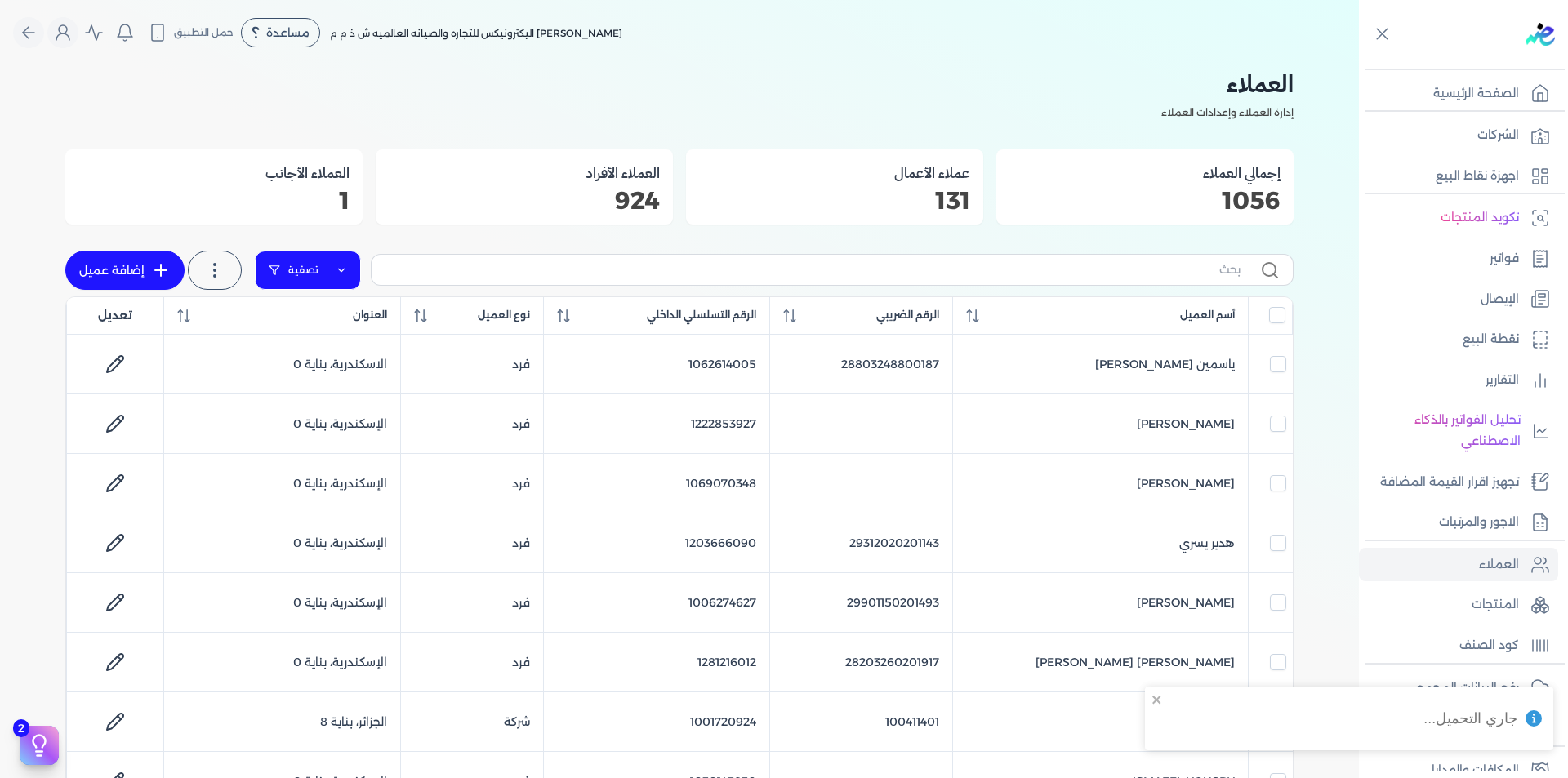
click at [341, 283] on link "تصفية" at bounding box center [307, 270] width 106 height 40
click at [340, 330] on button "اضافة تصفية" at bounding box center [320, 321] width 99 height 20
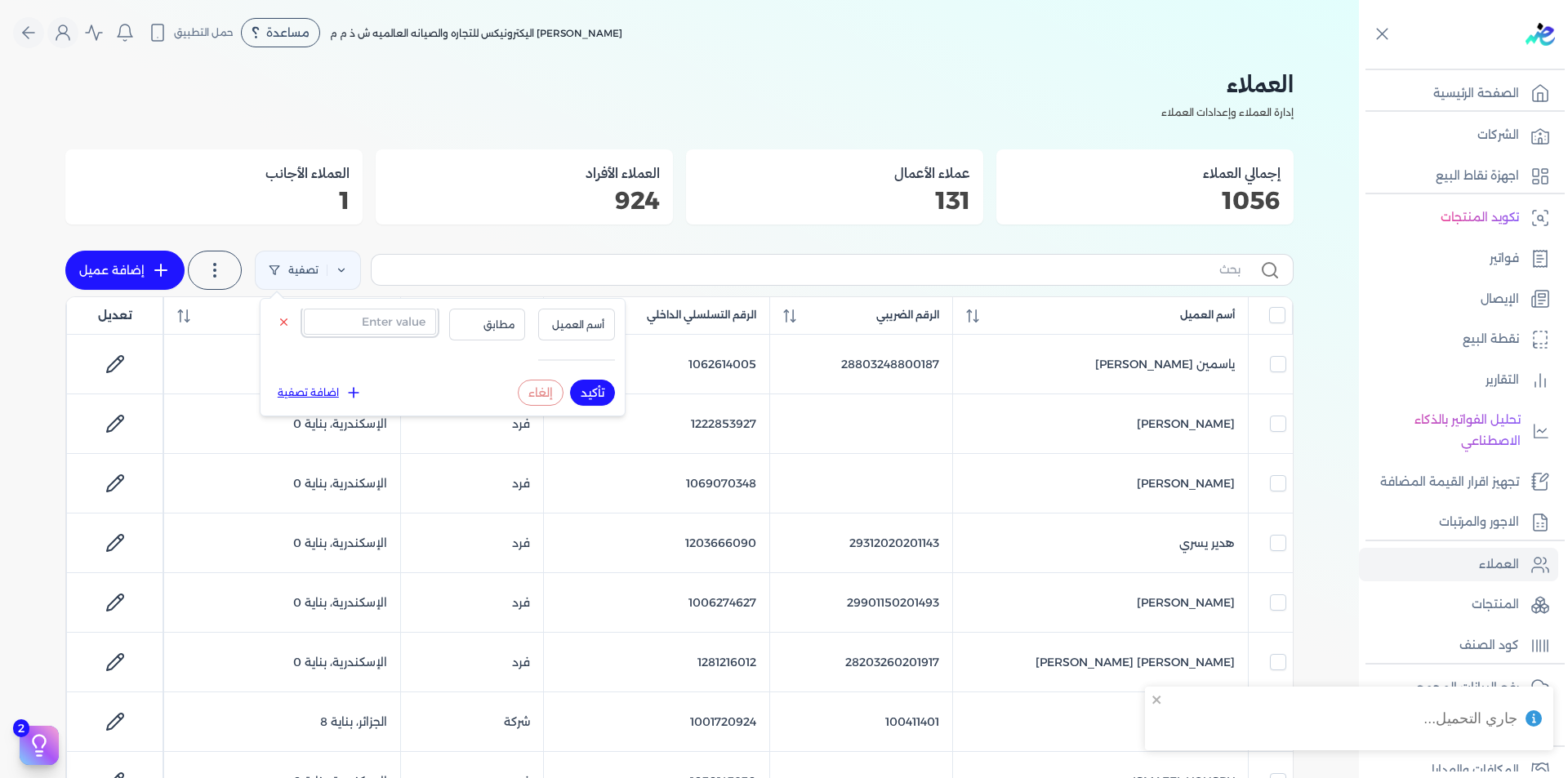
click at [355, 332] on input "text" at bounding box center [369, 321] width 132 height 26
paste input "376245247"
type input "376245247"
click at [582, 326] on span "أسم العميل" at bounding box center [576, 325] width 55 height 15
click at [574, 378] on li "الرقم الضريبي" at bounding box center [542, 376] width 124 height 15
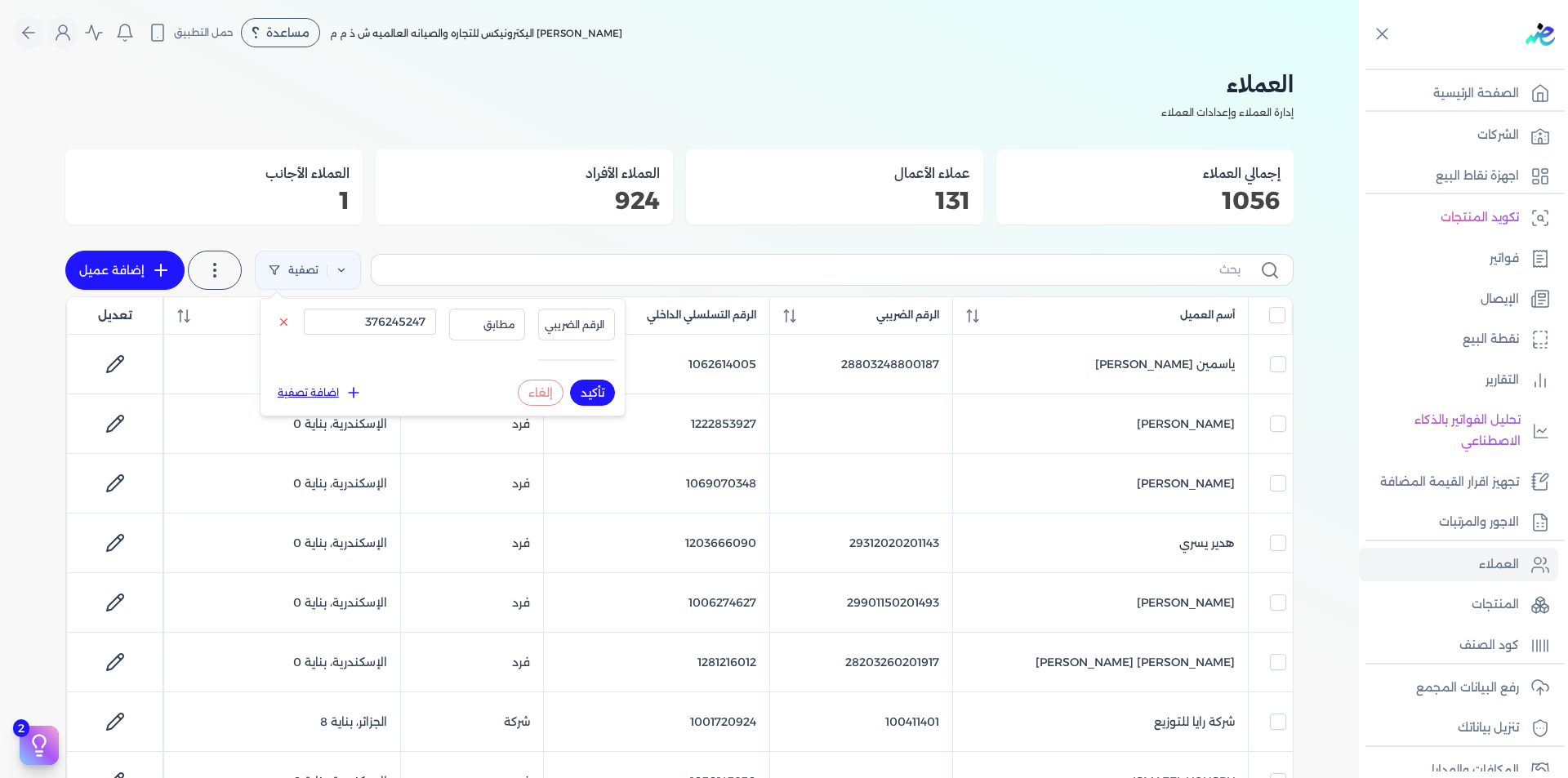
click at [585, 396] on button "تأكيد" at bounding box center [592, 393] width 45 height 26
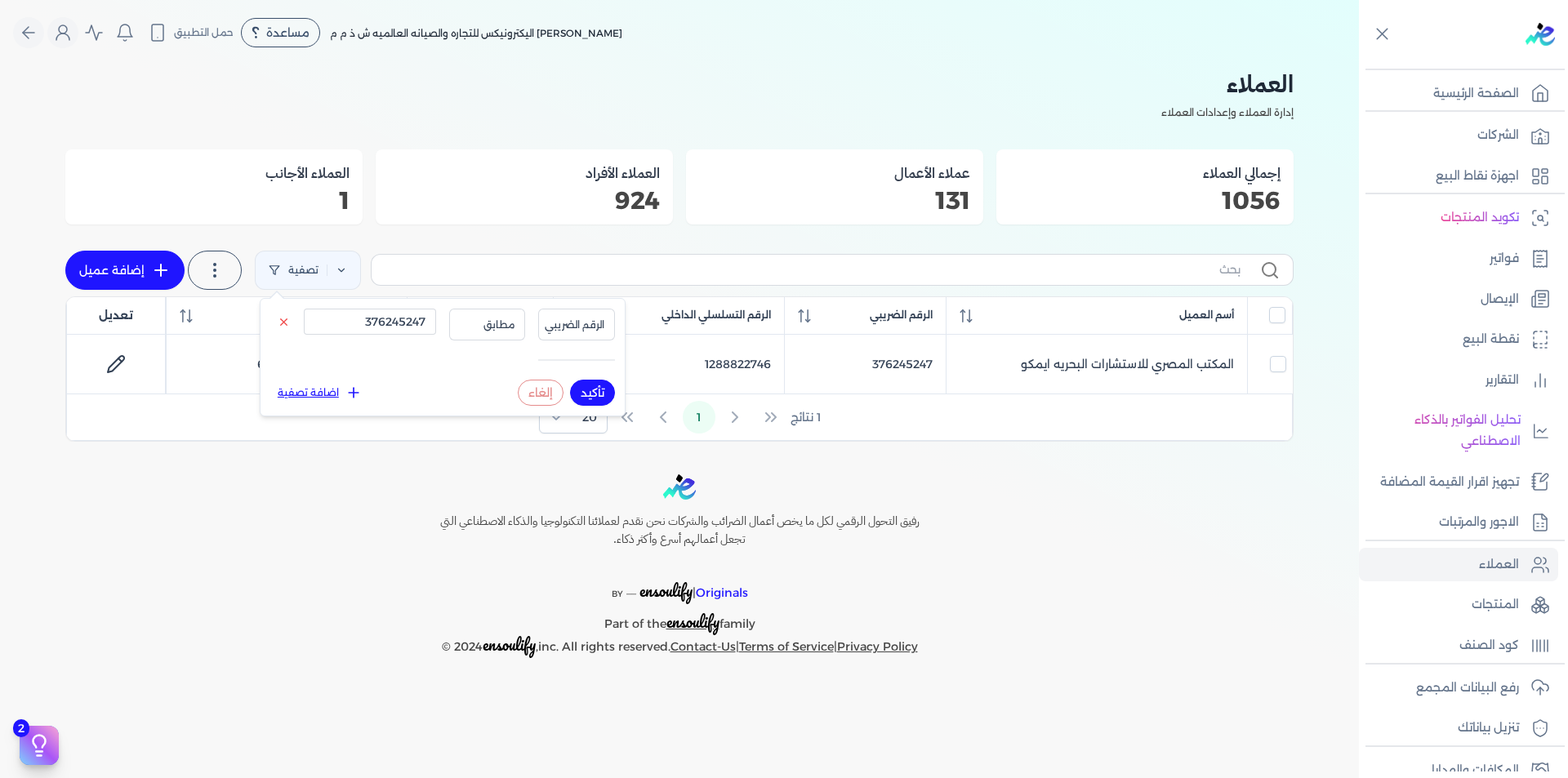
click at [1098, 514] on div "رفيق التحول الرقمي لكل ما يخص أعمال الضرائب والشركات نحن نقدم لعملائنا التكنولو…" at bounding box center [679, 565] width 1359 height 184
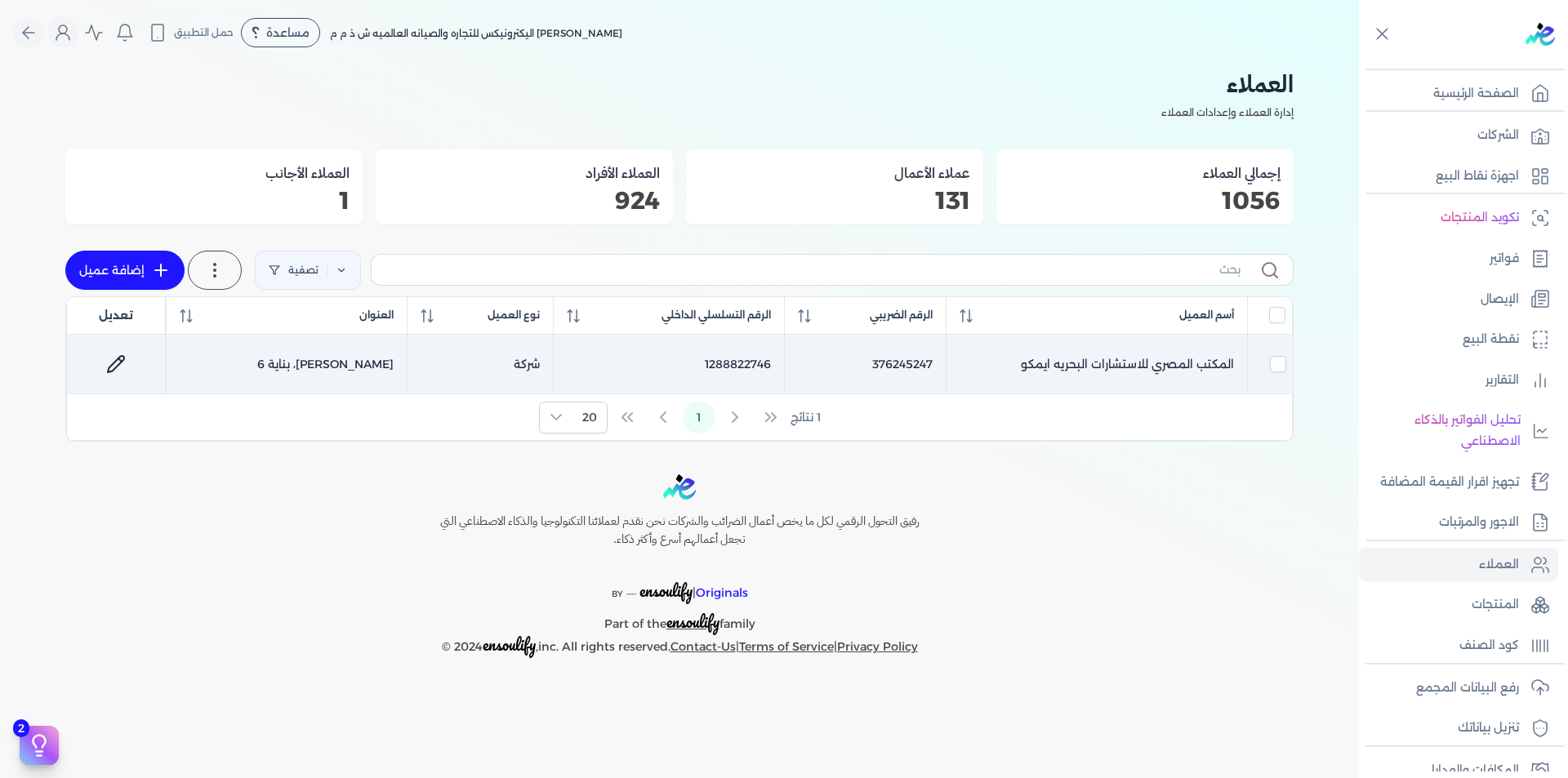
click at [733, 359] on td "1288822746" at bounding box center [669, 364] width 230 height 59
checkbox input "true"
click at [733, 359] on td "1288822746" at bounding box center [669, 364] width 230 height 59
checkbox input "false"
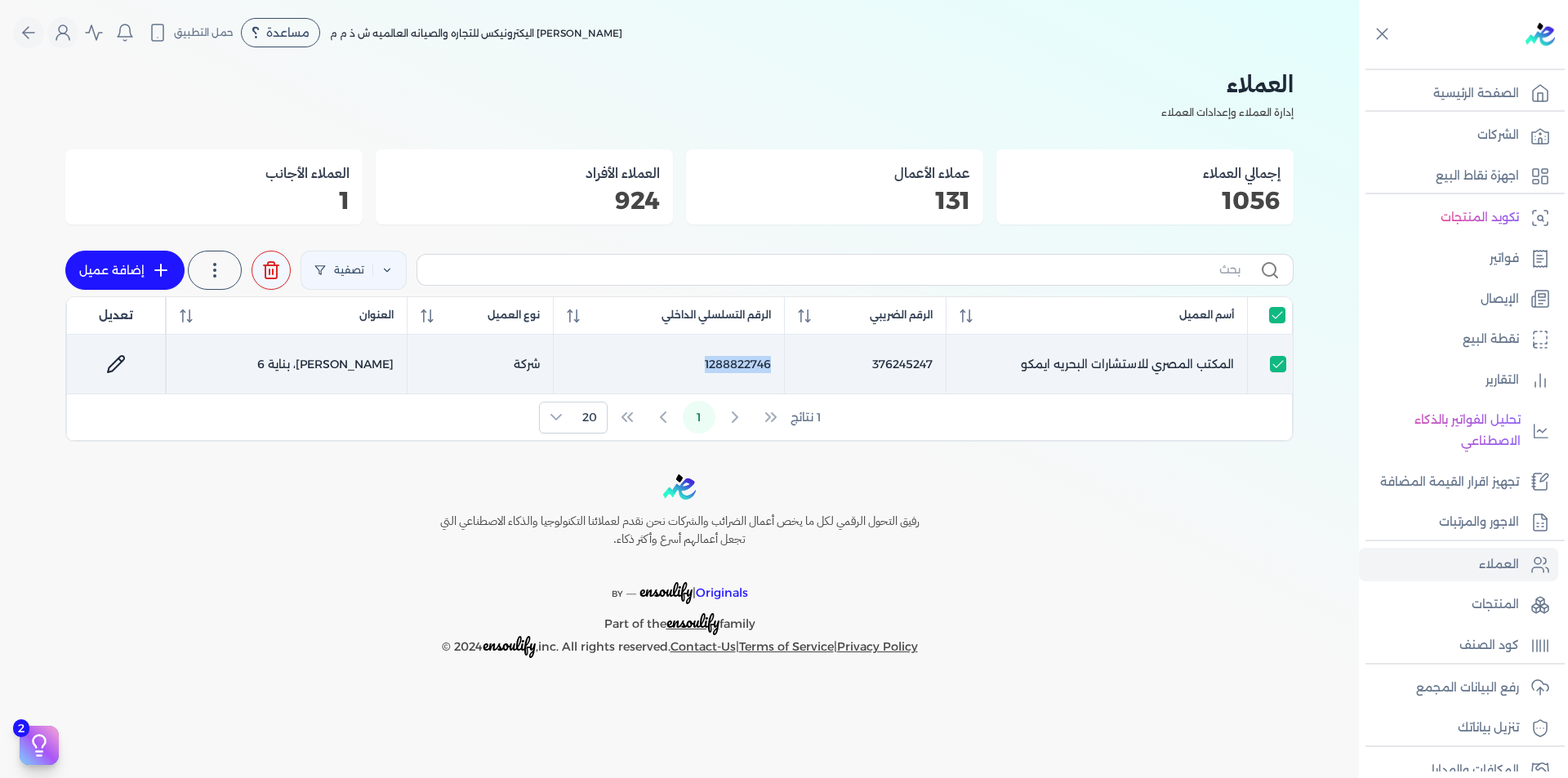
checkbox input "false"
copy td "1288822746"
